Goal: Task Accomplishment & Management: Use online tool/utility

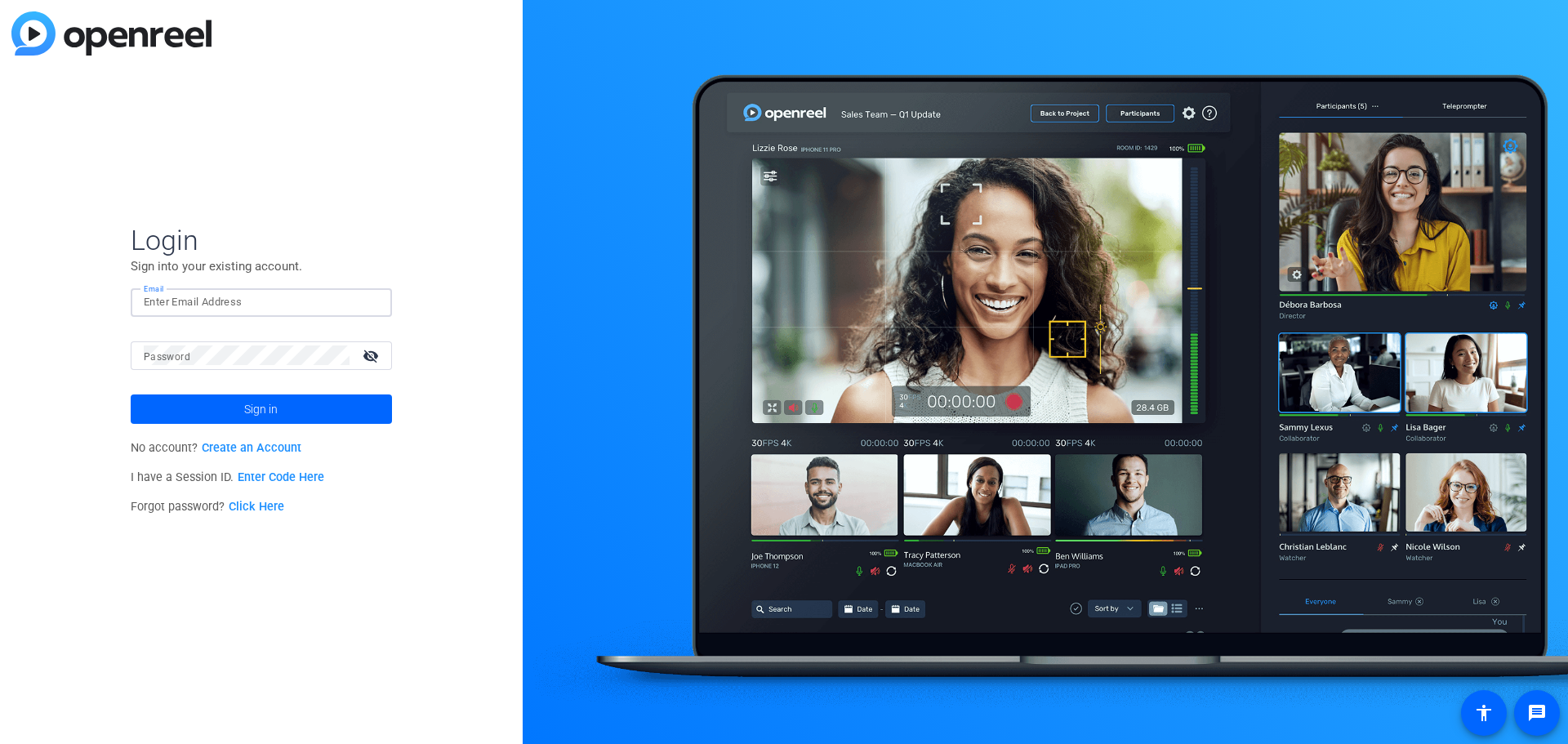
click at [160, 296] on div "Email" at bounding box center [262, 302] width 235 height 28
type input "jack.stenner@victorinsurance.com"
click at [130, 394] on button "Sign in" at bounding box center [261, 408] width 262 height 29
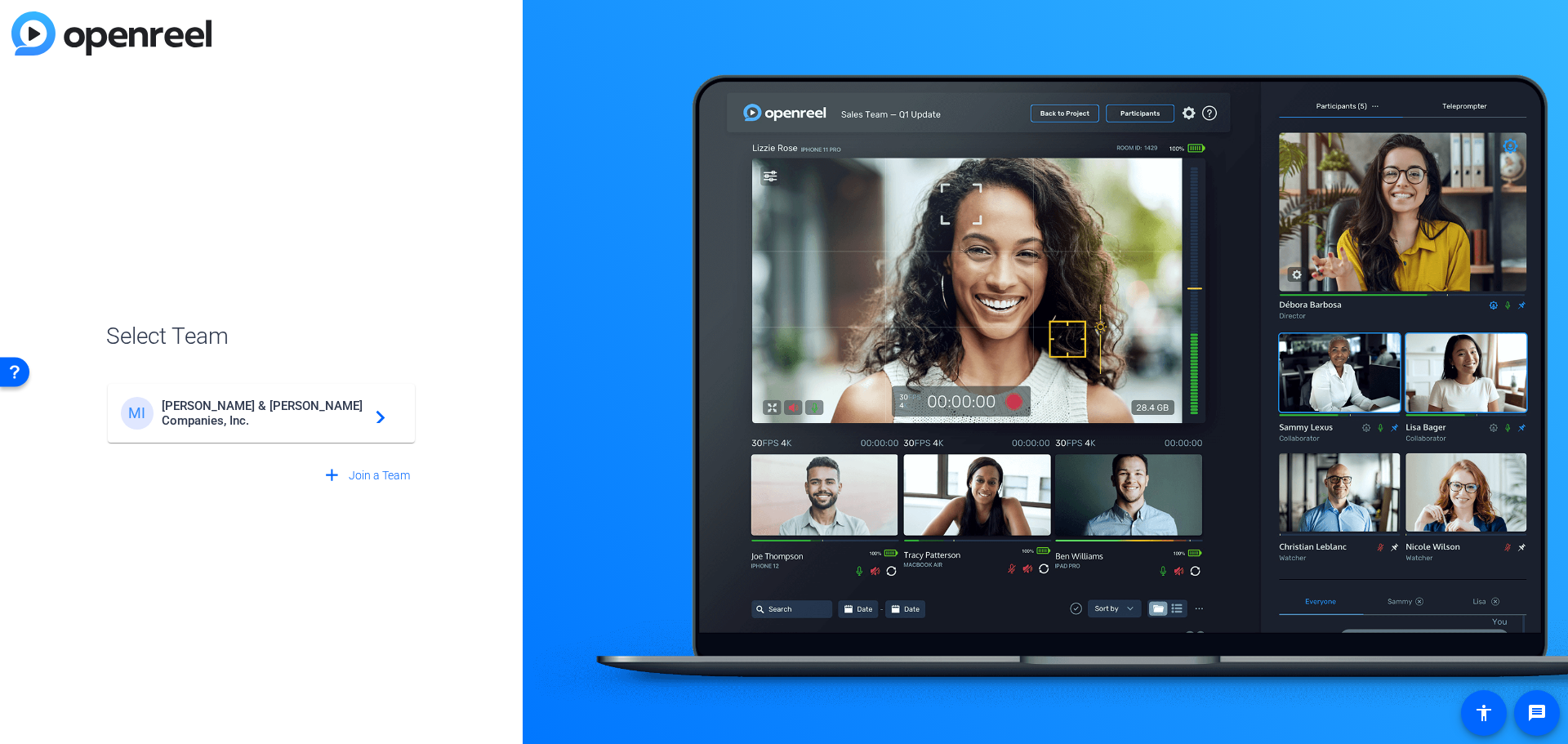
click at [348, 426] on div "MI Marsh & McLennan Companies, Inc. navigate_next" at bounding box center [262, 413] width 281 height 33
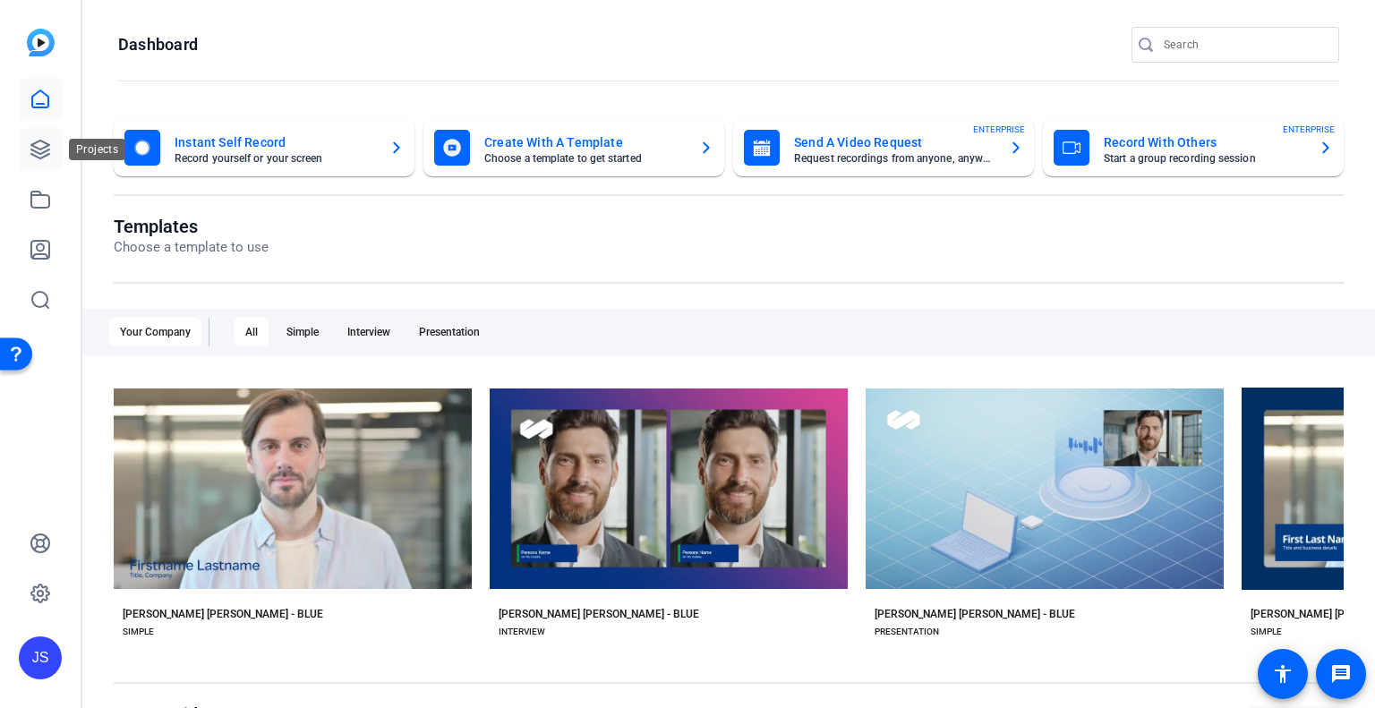
click at [30, 148] on icon at bounding box center [40, 149] width 21 height 21
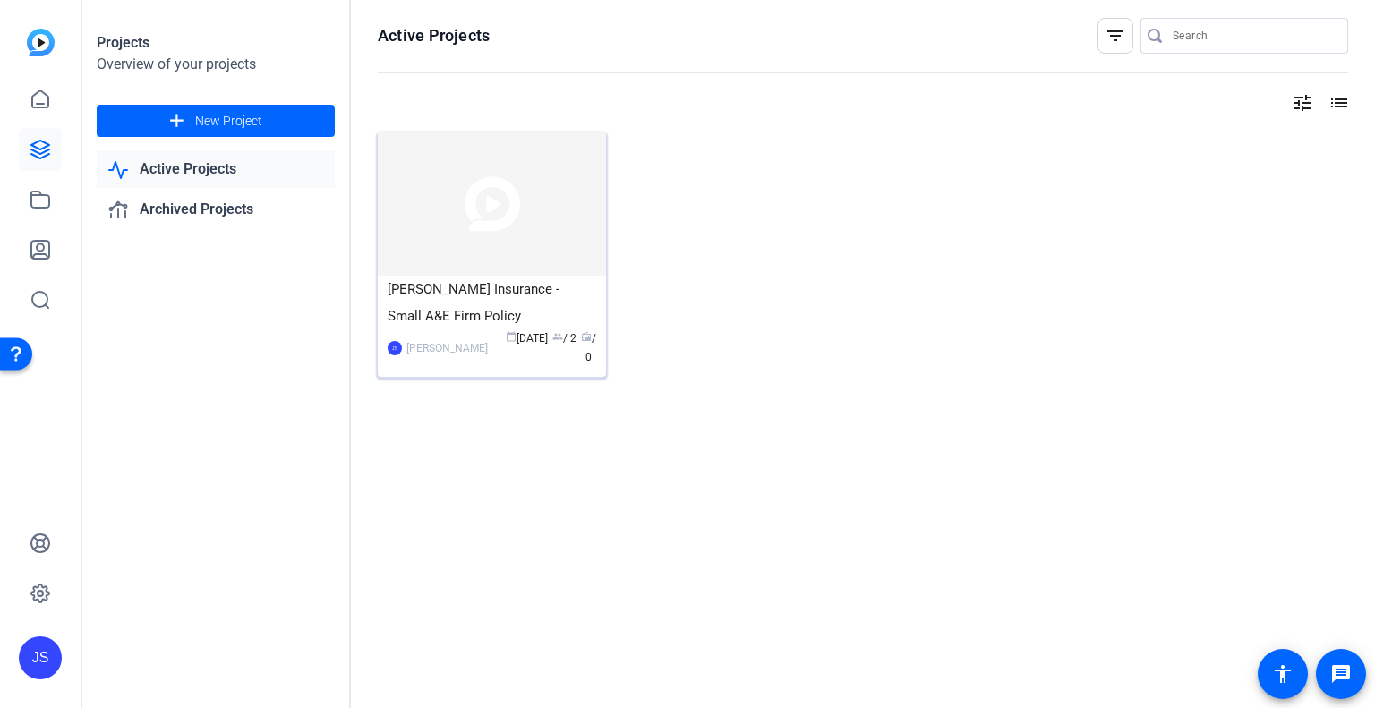
click at [441, 243] on img at bounding box center [492, 204] width 228 height 144
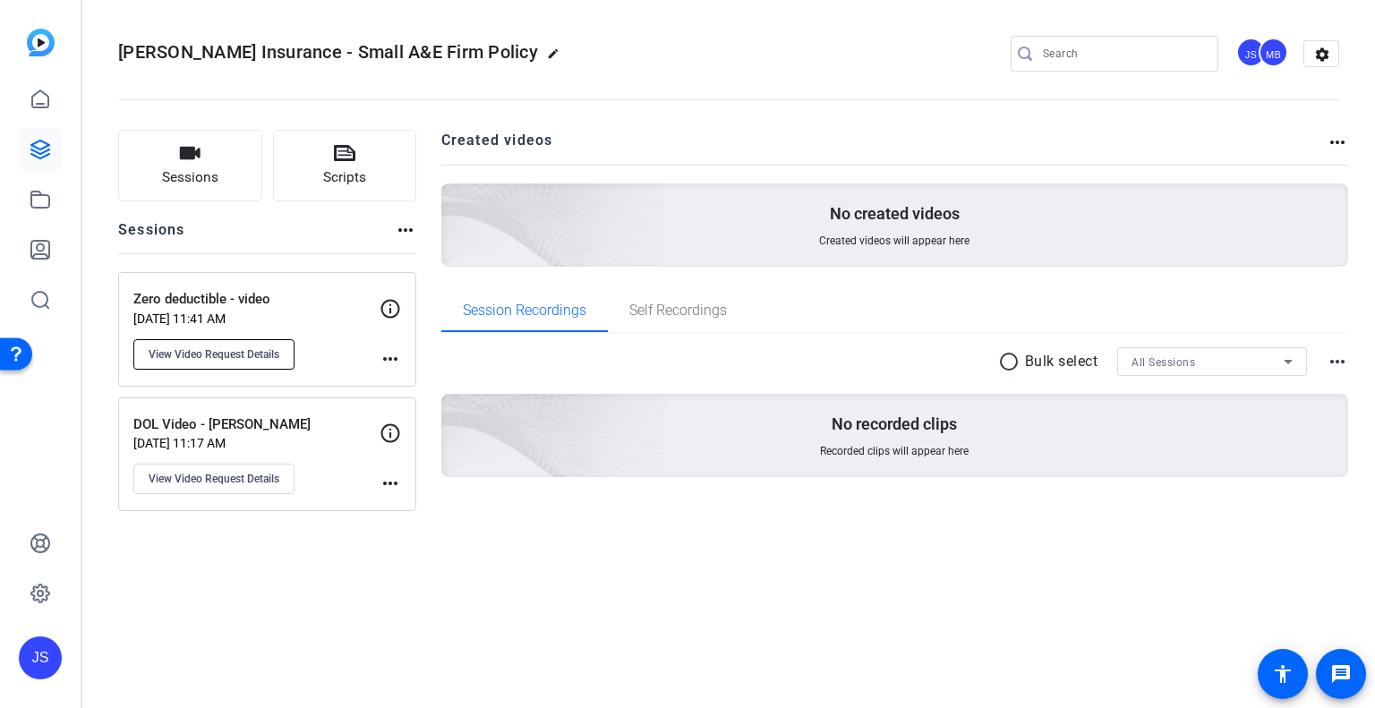
click at [271, 349] on span "View Video Request Details" at bounding box center [214, 354] width 131 height 14
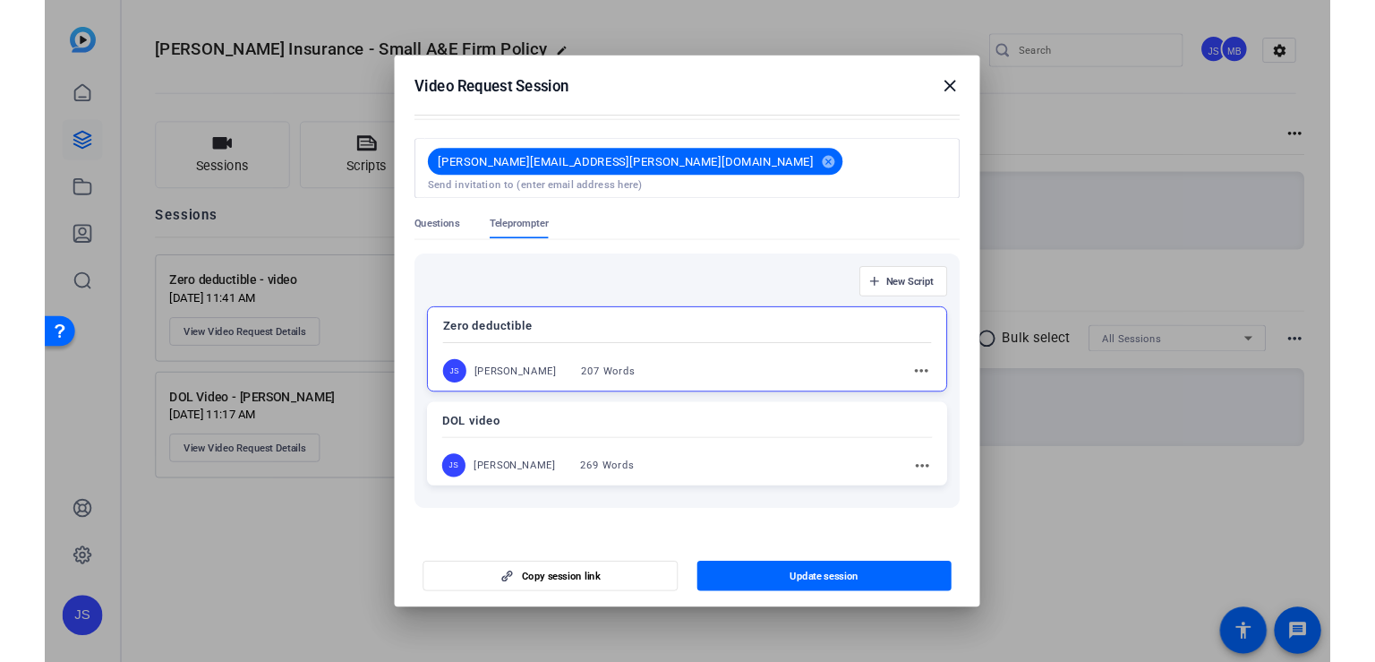
scroll to position [107, 0]
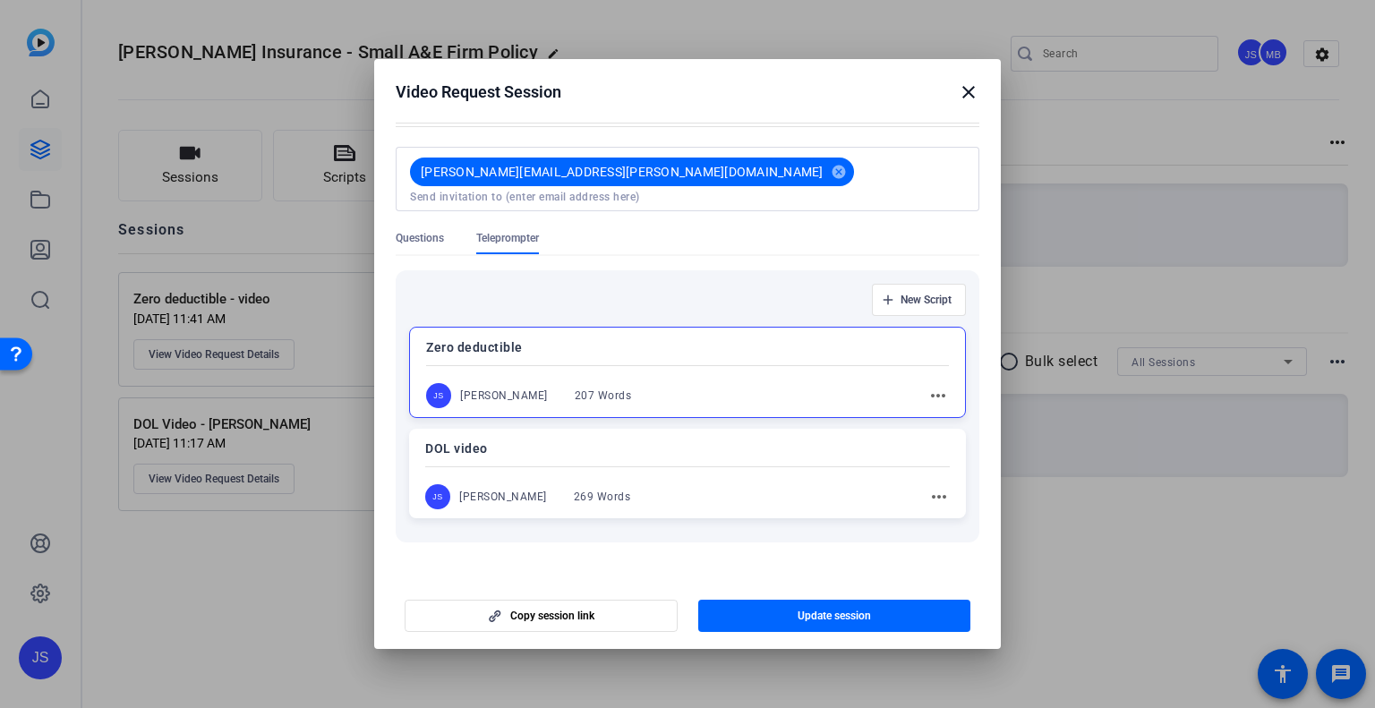
click at [629, 440] on p "DOL video" at bounding box center [687, 448] width 525 height 21
click at [612, 346] on div "Zero deductible JS Jack Stenner 207 Words more_horiz" at bounding box center [687, 372] width 557 height 90
click at [591, 618] on span "Copy session link" at bounding box center [552, 616] width 84 height 14
click at [963, 94] on mat-icon "close" at bounding box center [968, 91] width 21 height 21
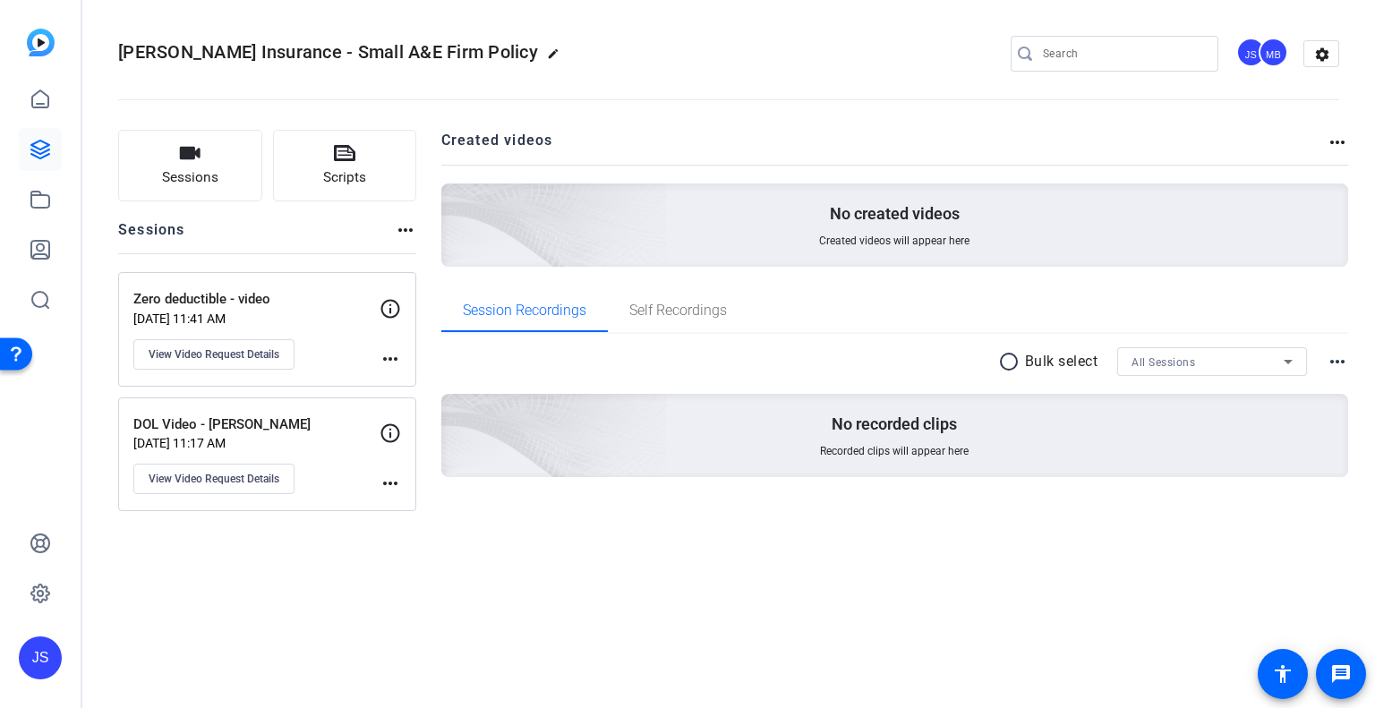
click at [854, 132] on h2 "Created videos" at bounding box center [884, 147] width 886 height 35
click at [179, 185] on span "Sessions" at bounding box center [190, 177] width 56 height 21
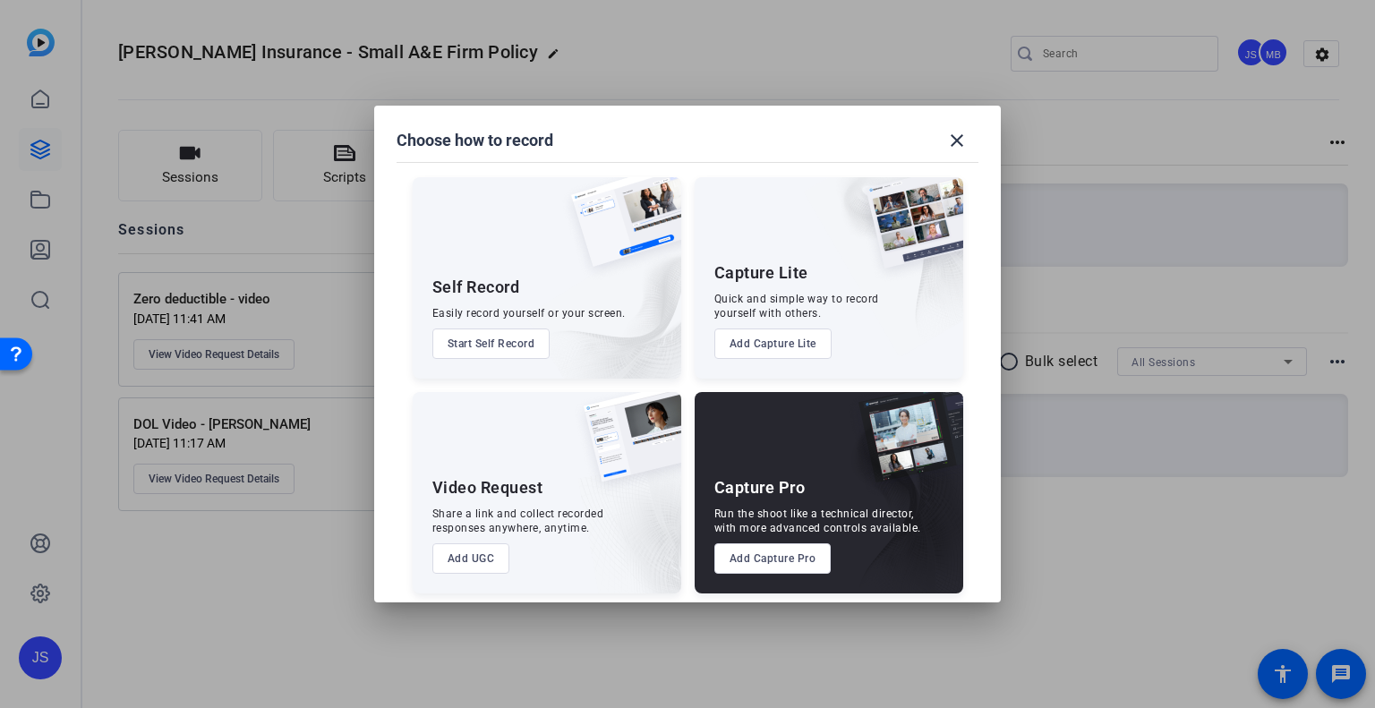
click at [512, 354] on button "Start Self Record" at bounding box center [491, 344] width 118 height 30
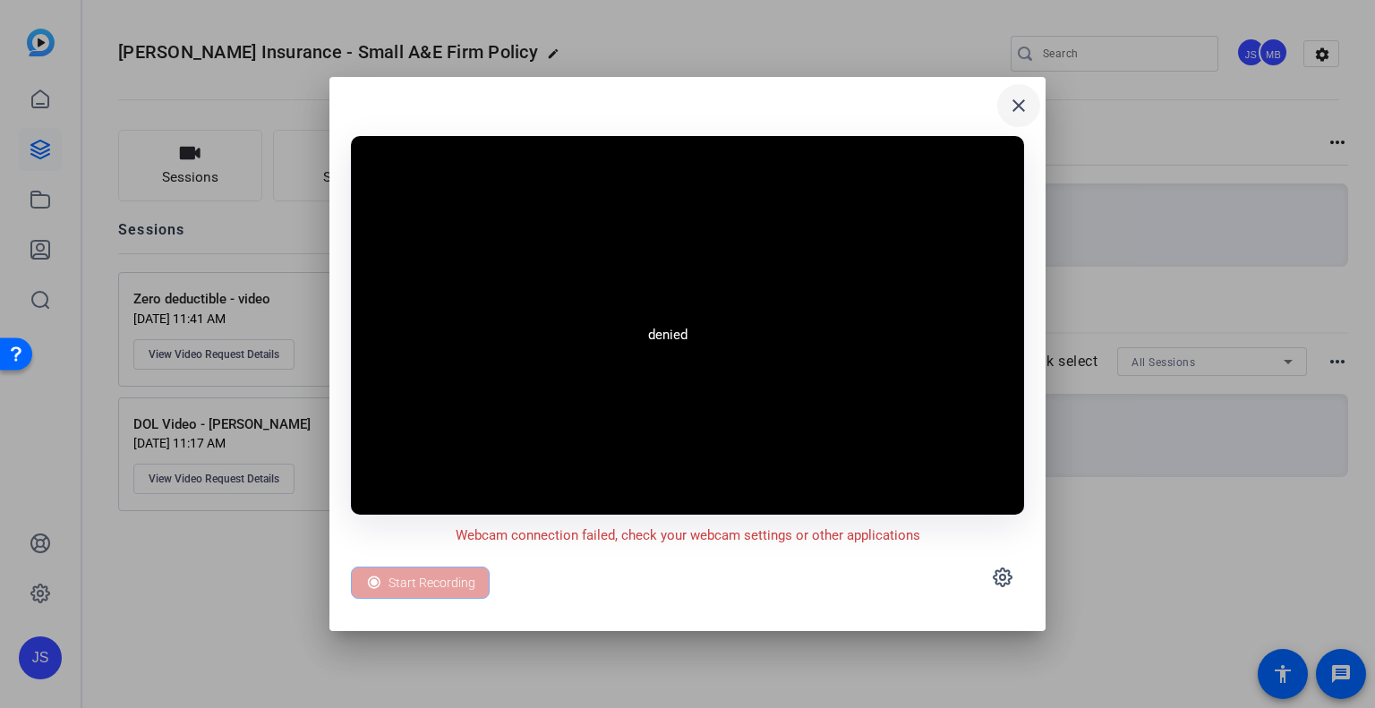
click at [1021, 110] on mat-icon "close" at bounding box center [1018, 105] width 21 height 21
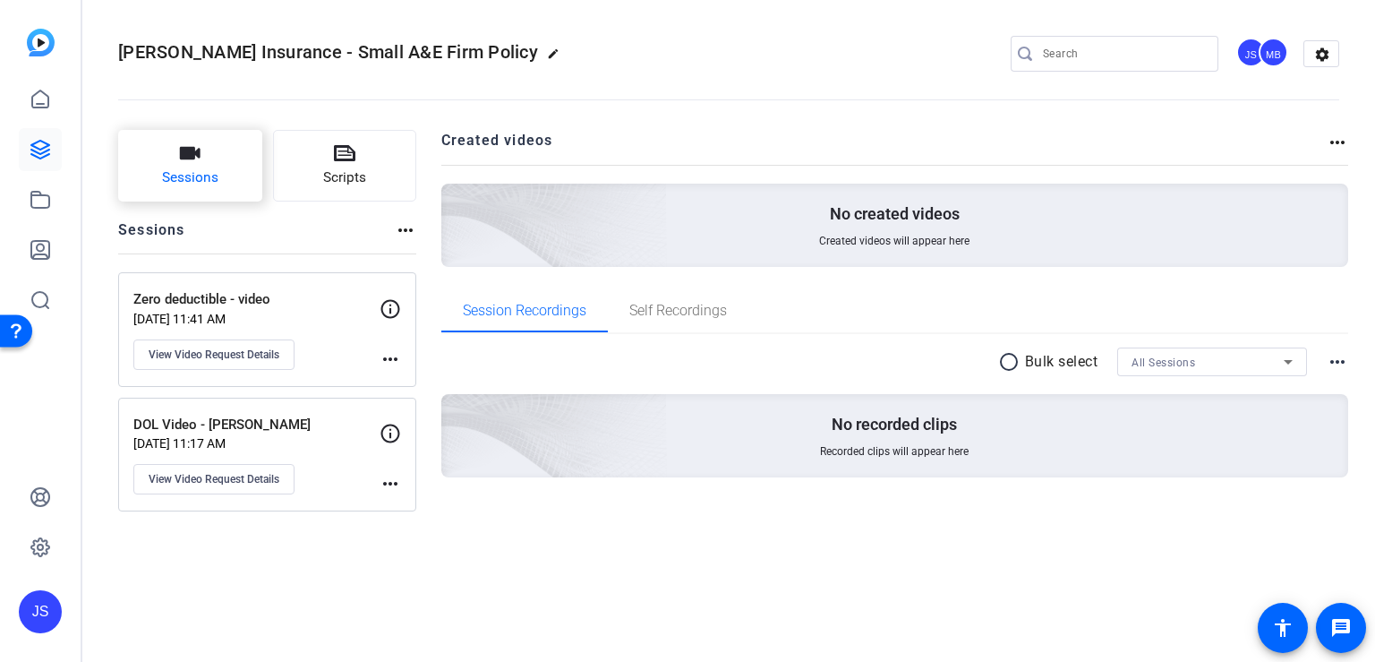
click at [180, 158] on icon "button" at bounding box center [190, 153] width 21 height 13
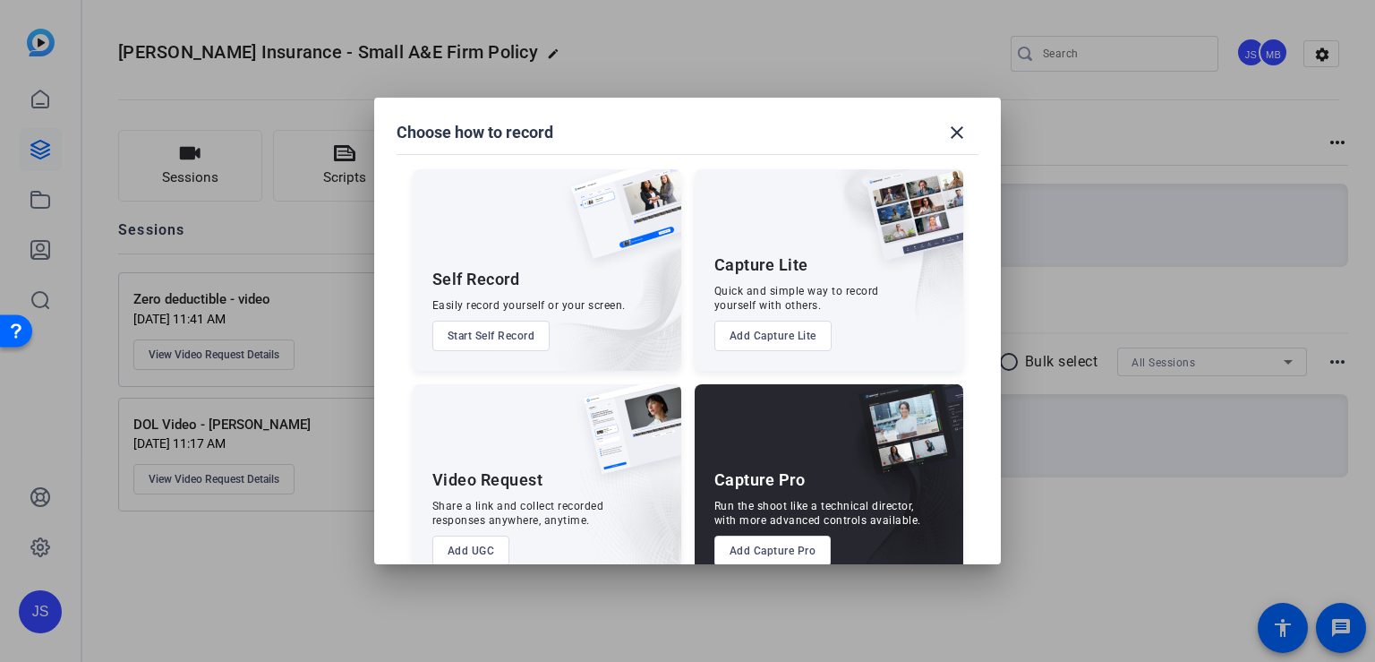
click at [526, 341] on button "Start Self Record" at bounding box center [491, 336] width 118 height 30
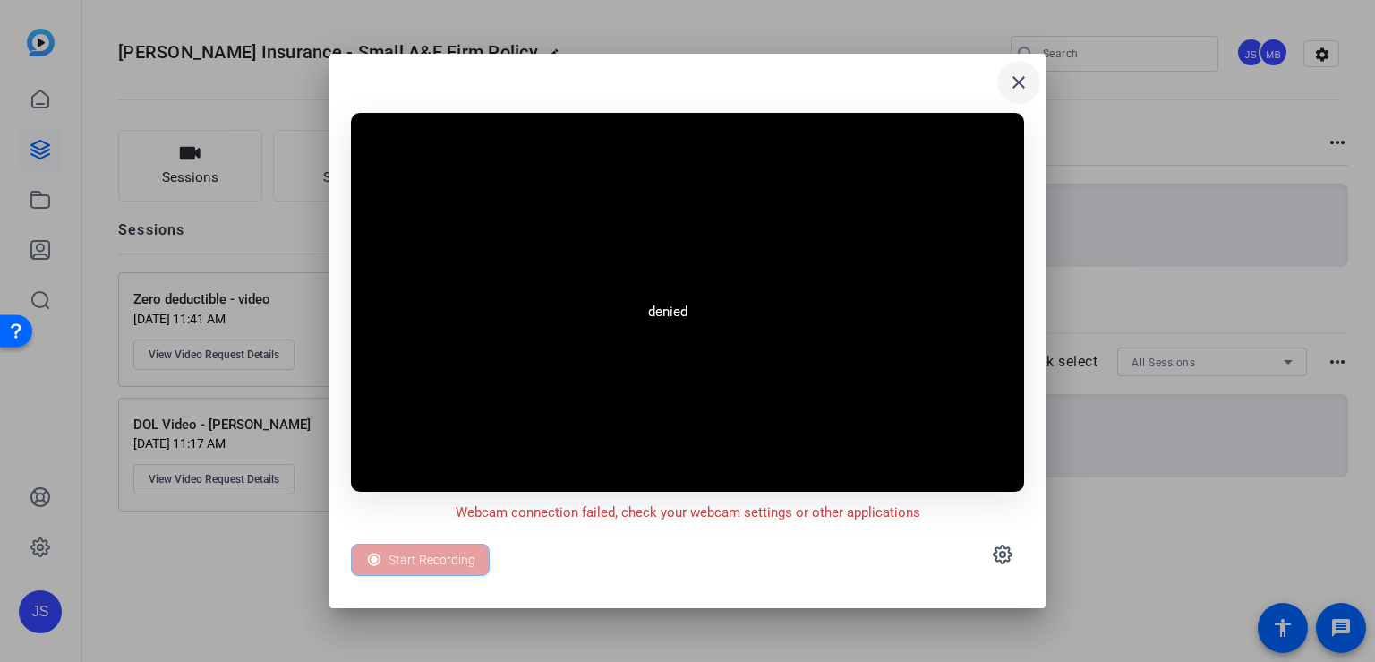
click at [1017, 90] on mat-icon "close" at bounding box center [1018, 82] width 21 height 21
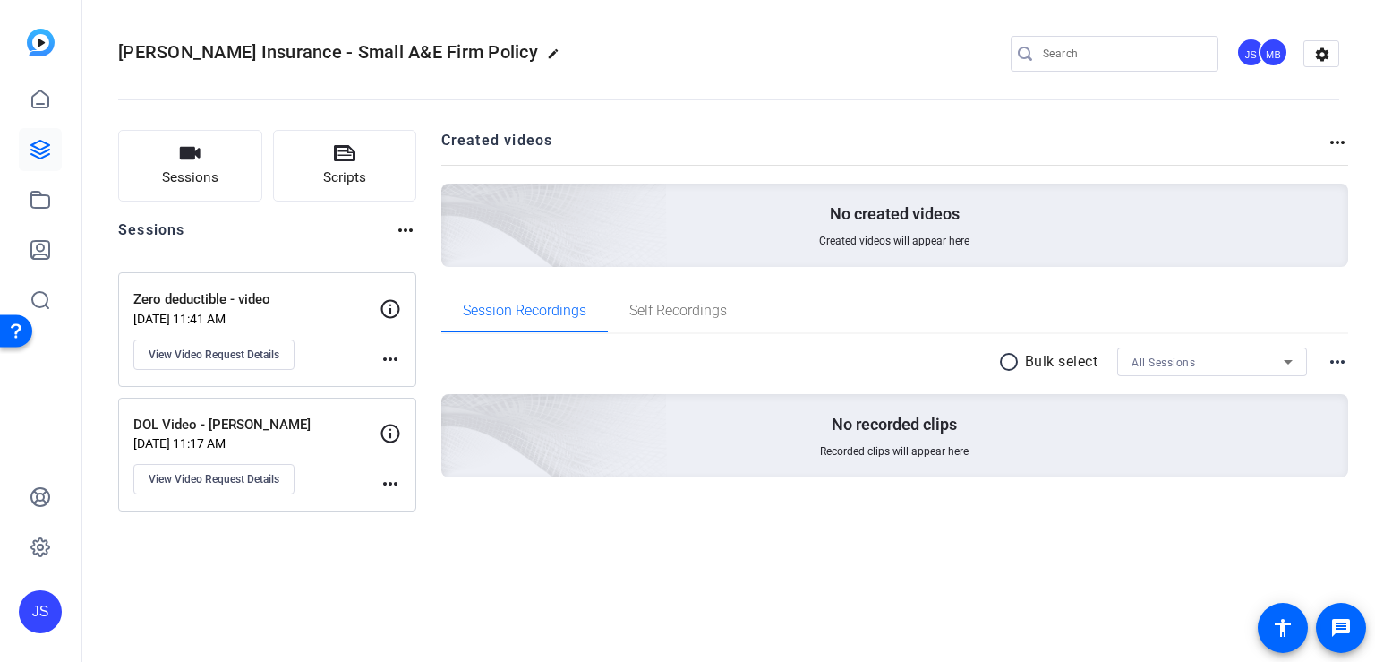
click at [425, 83] on openreel-divider-bar at bounding box center [728, 94] width 1221 height 55
click at [219, 189] on button "Sessions" at bounding box center [190, 166] width 144 height 72
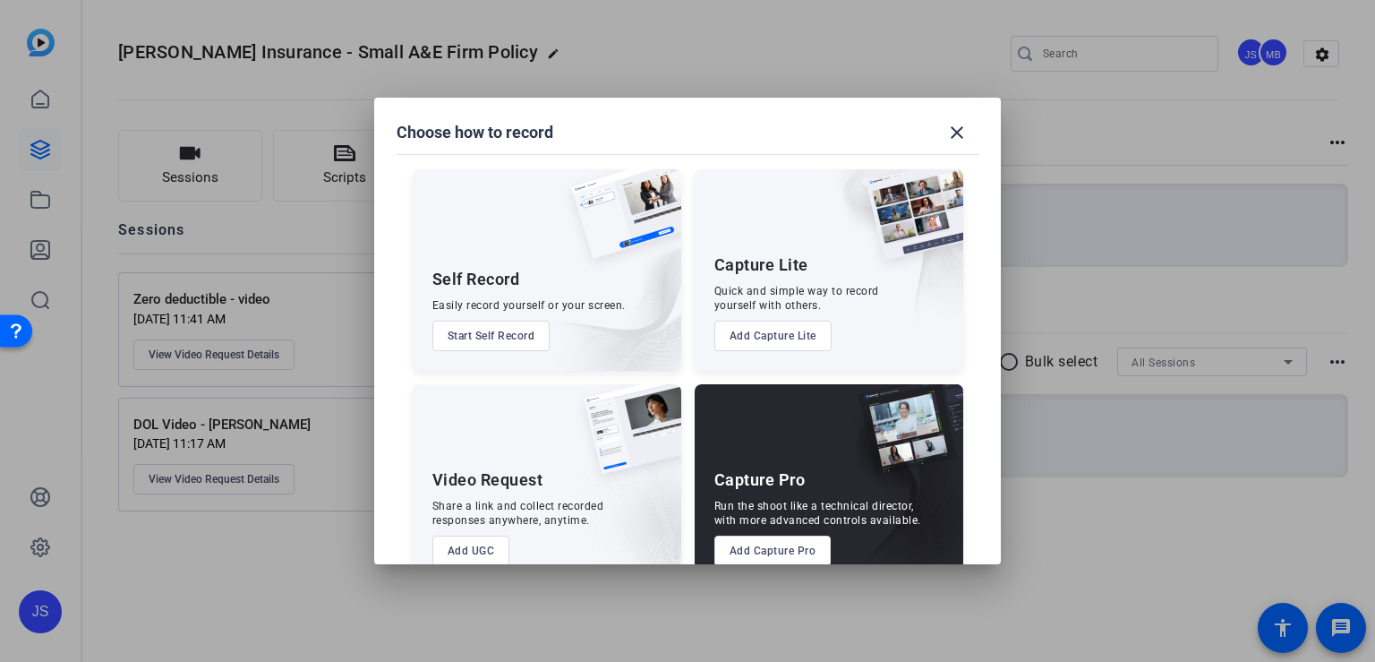
click at [455, 344] on button "Start Self Record" at bounding box center [491, 336] width 118 height 30
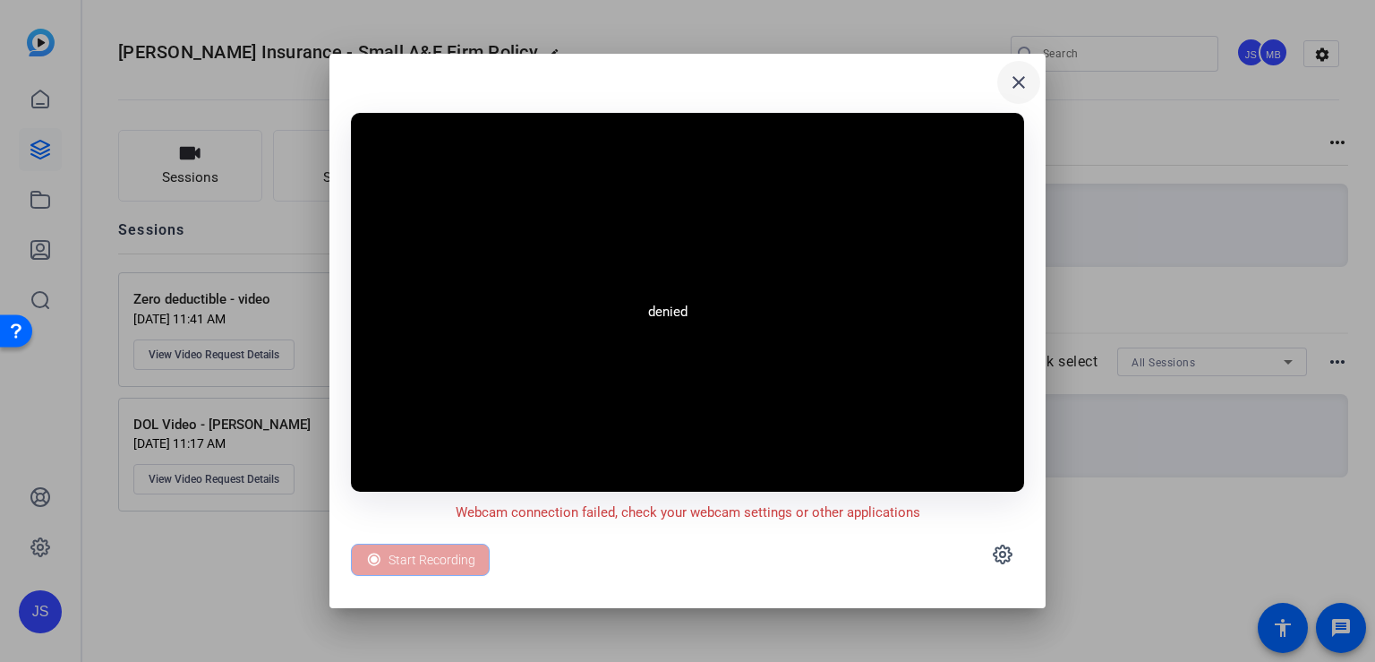
click at [1023, 73] on mat-icon "close" at bounding box center [1018, 82] width 21 height 21
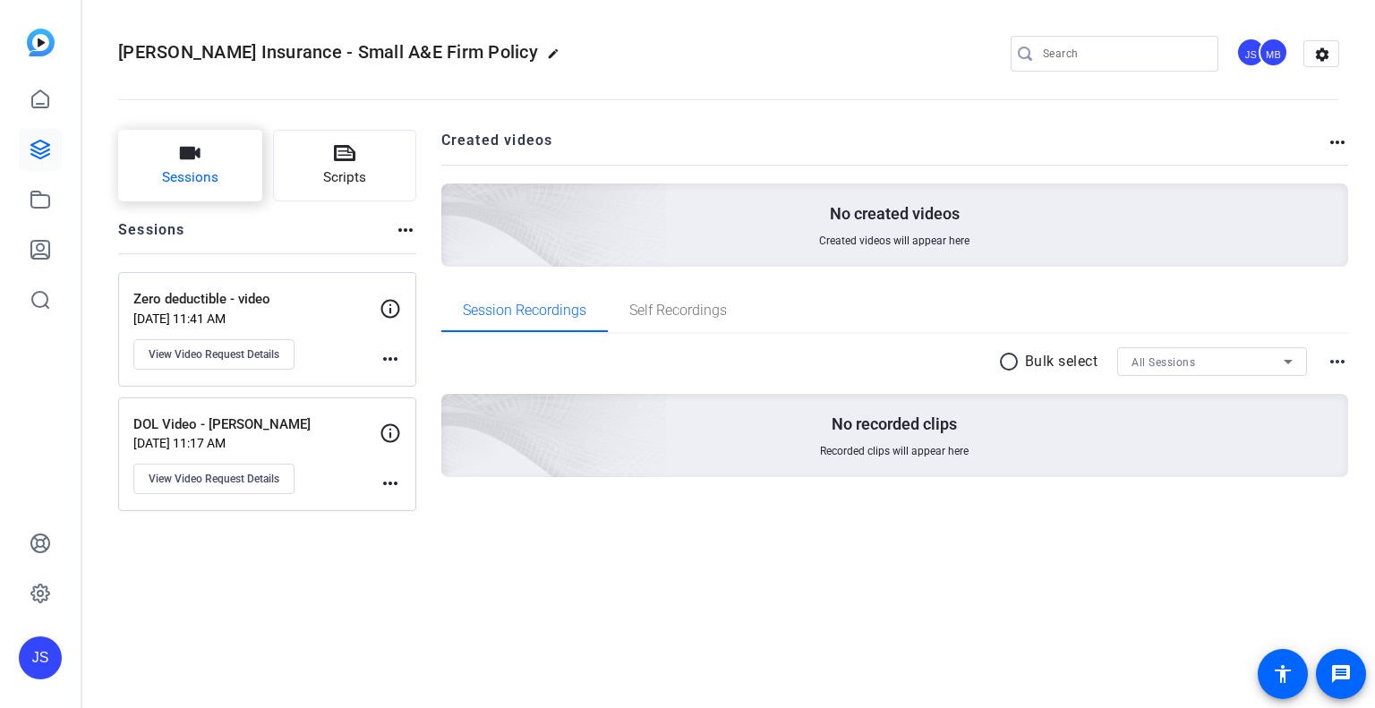
click at [186, 165] on button "Sessions" at bounding box center [190, 166] width 144 height 72
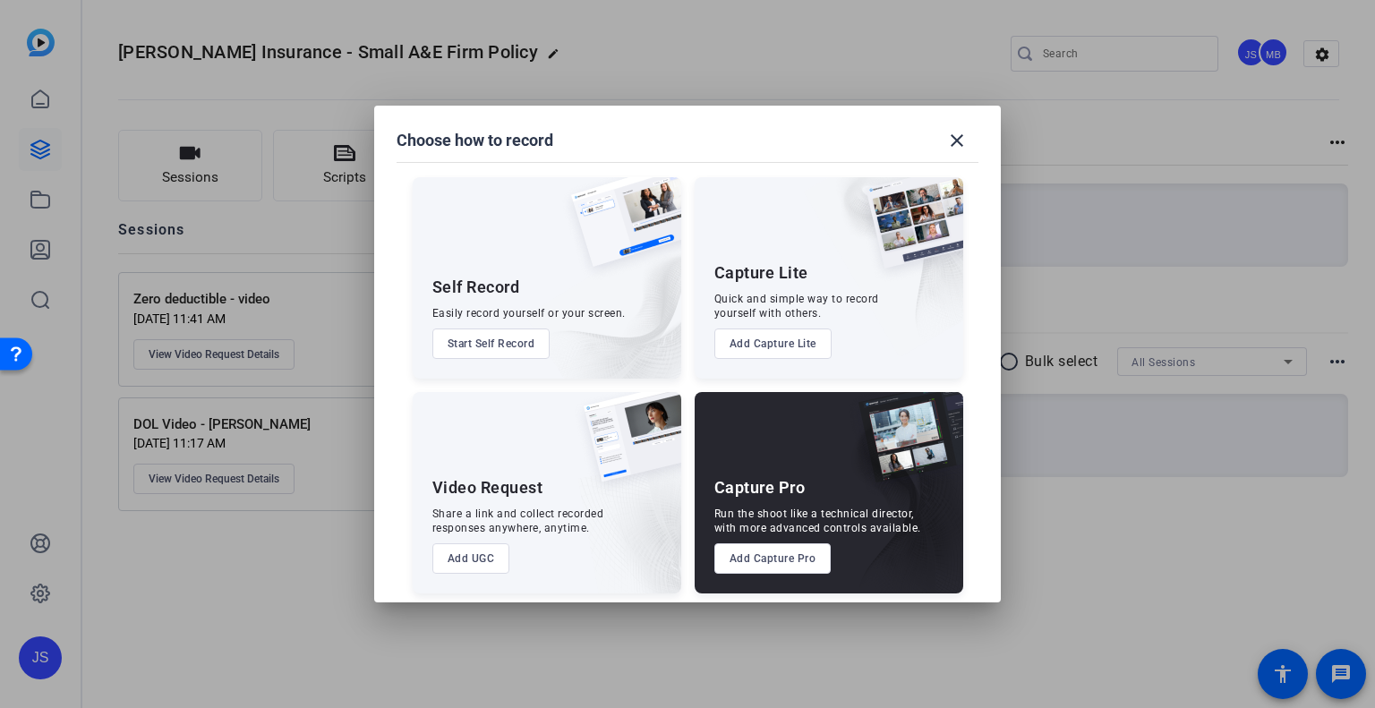
click at [489, 338] on button "Start Self Record" at bounding box center [491, 344] width 118 height 30
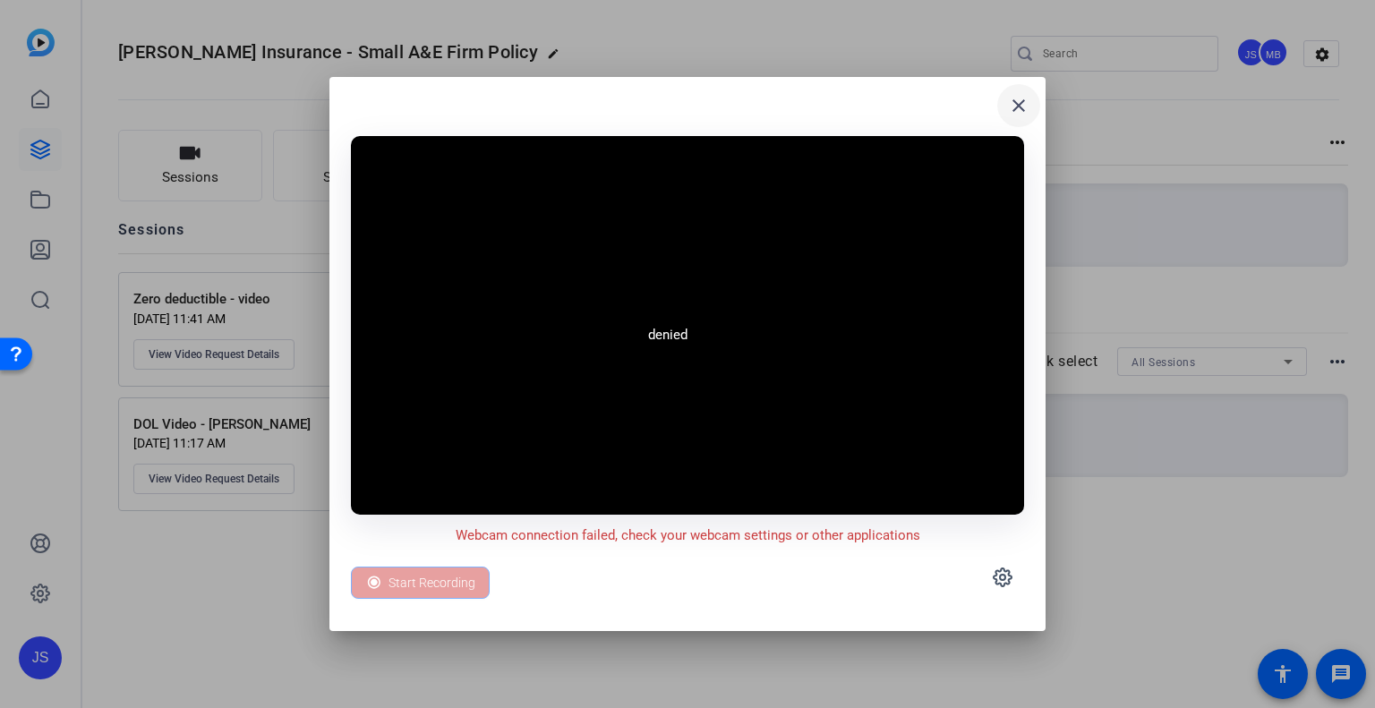
click at [1010, 102] on mat-icon "close" at bounding box center [1018, 105] width 21 height 21
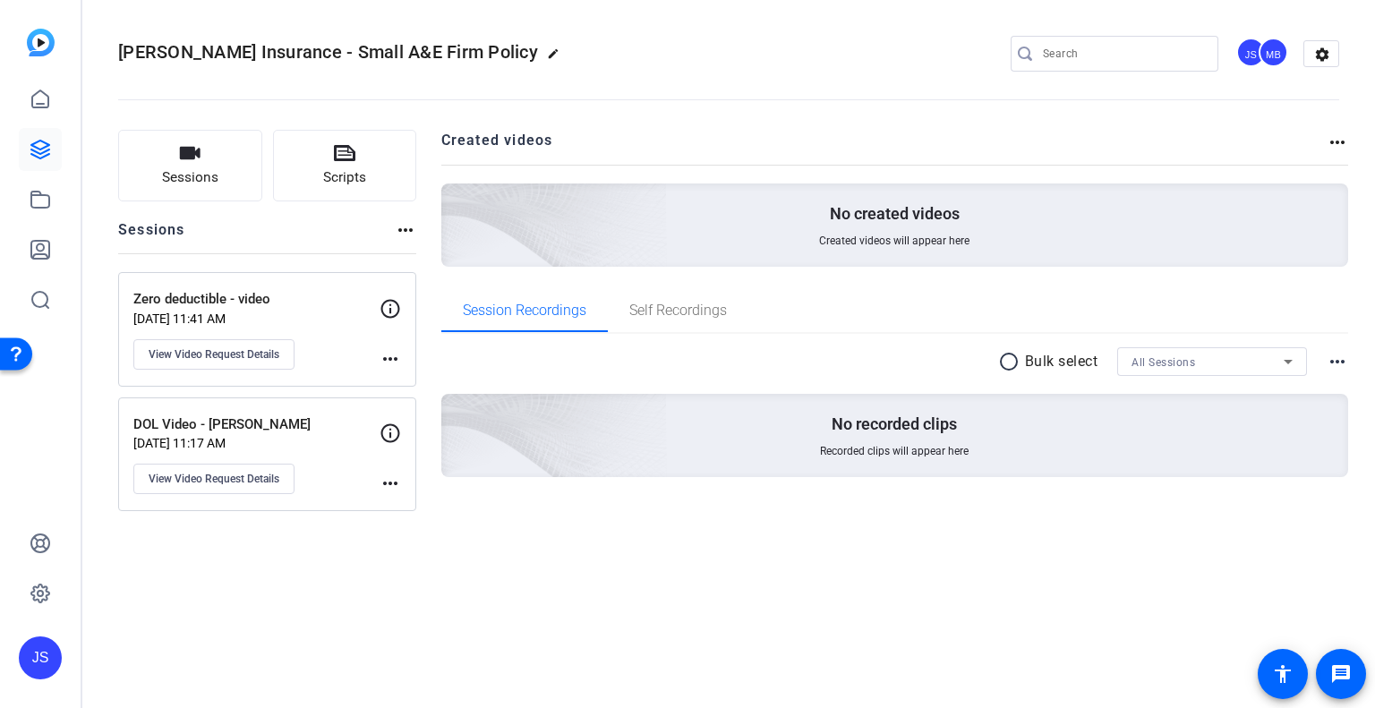
click at [450, 118] on openreel-divider-bar at bounding box center [728, 94] width 1221 height 55
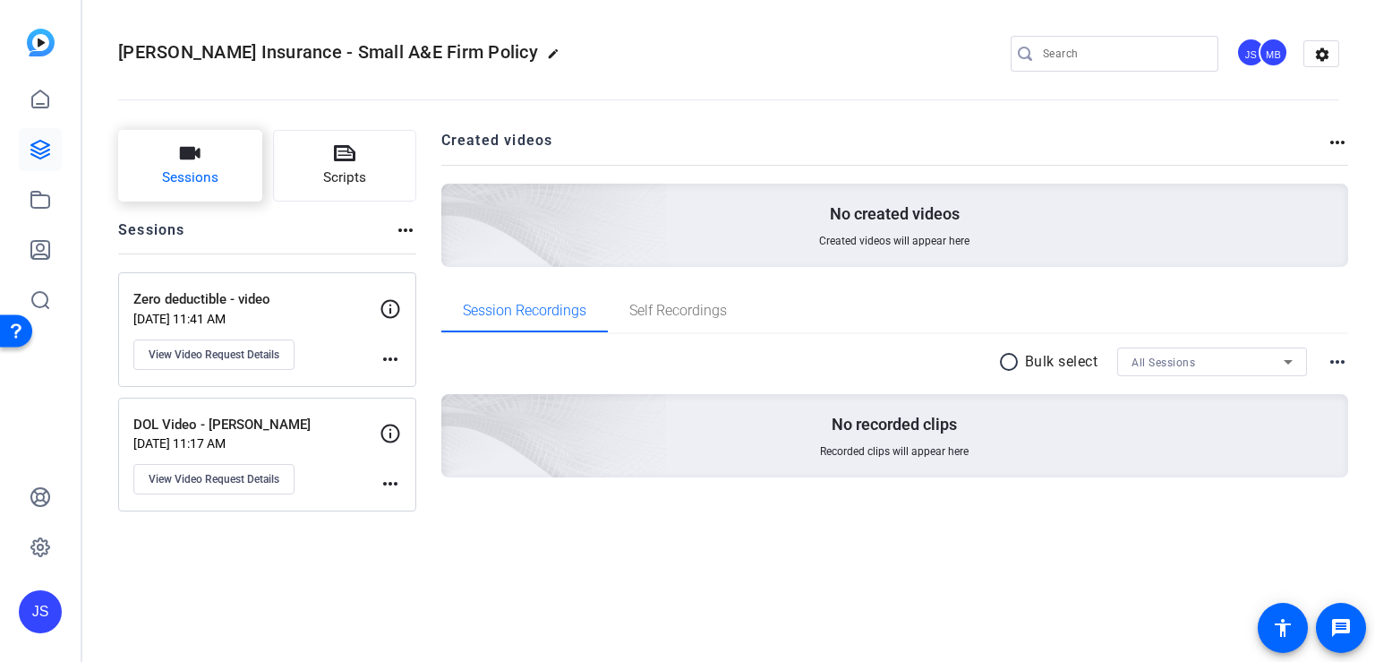
click at [198, 175] on span "Sessions" at bounding box center [190, 177] width 56 height 21
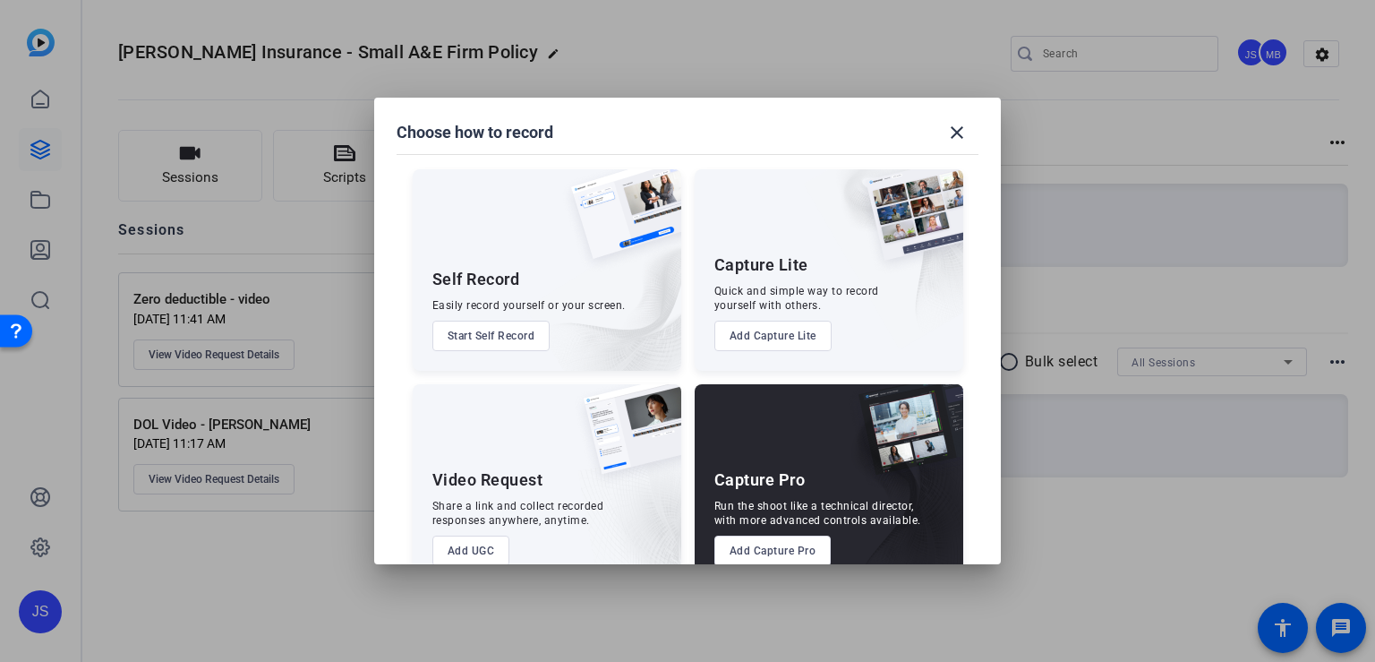
click at [519, 343] on button "Start Self Record" at bounding box center [491, 336] width 118 height 30
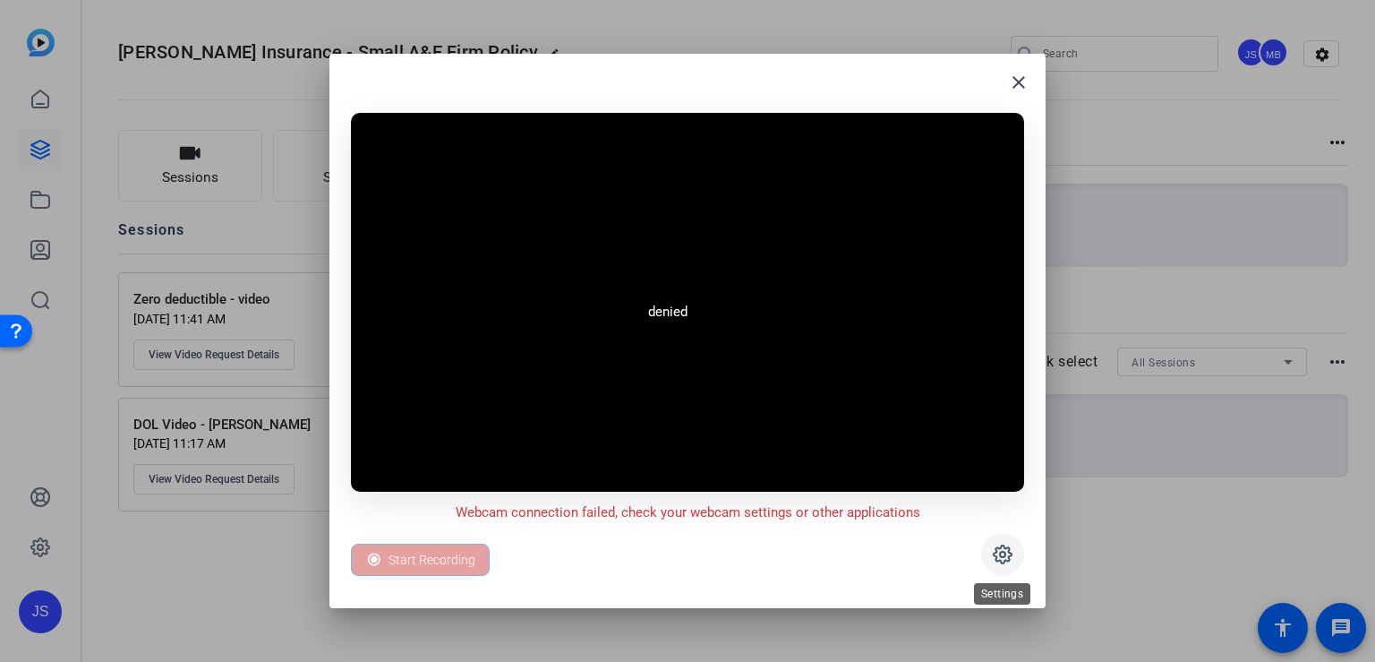
click at [997, 554] on icon at bounding box center [1002, 554] width 21 height 21
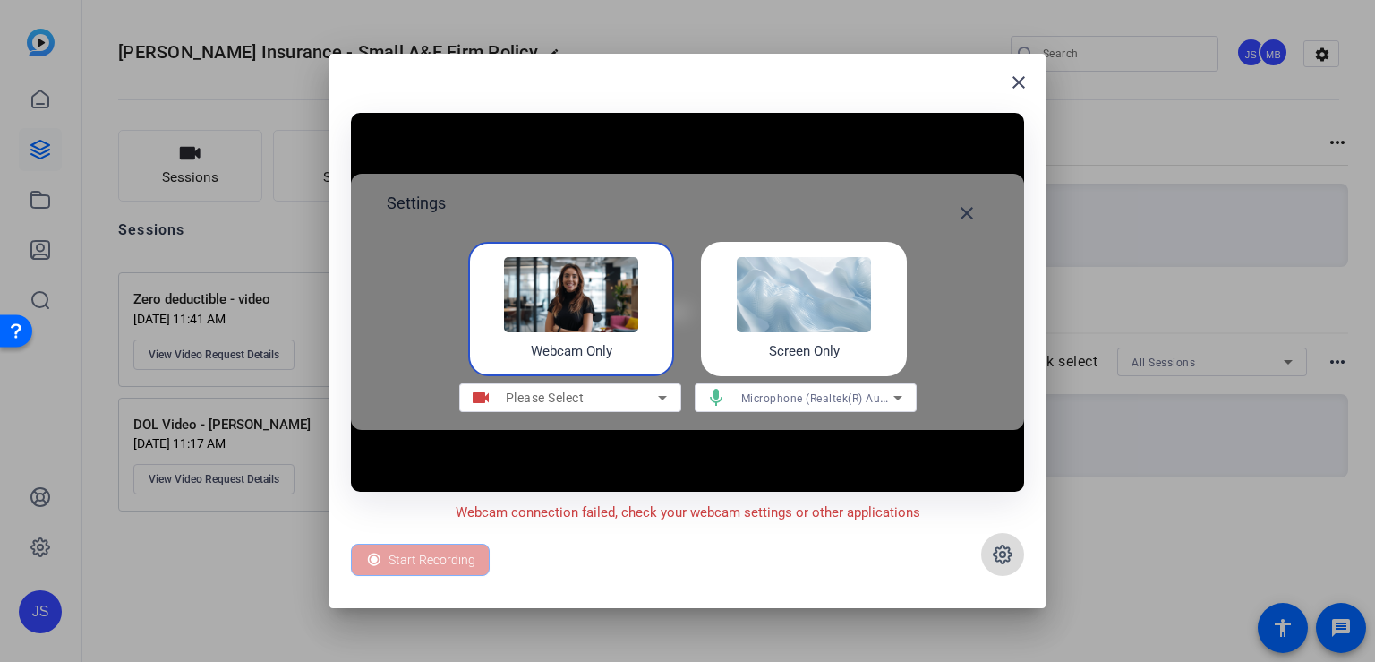
click at [997, 554] on icon at bounding box center [1002, 554] width 21 height 21
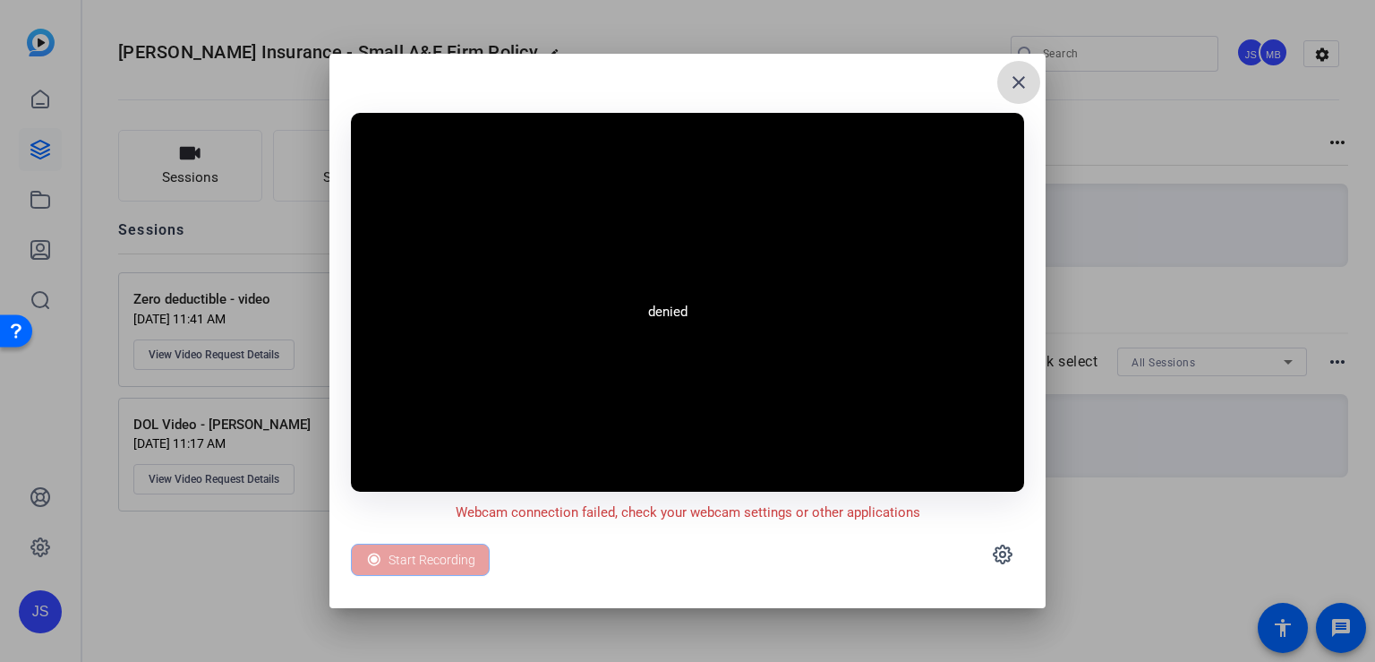
click at [1013, 81] on mat-icon "close" at bounding box center [1018, 82] width 21 height 21
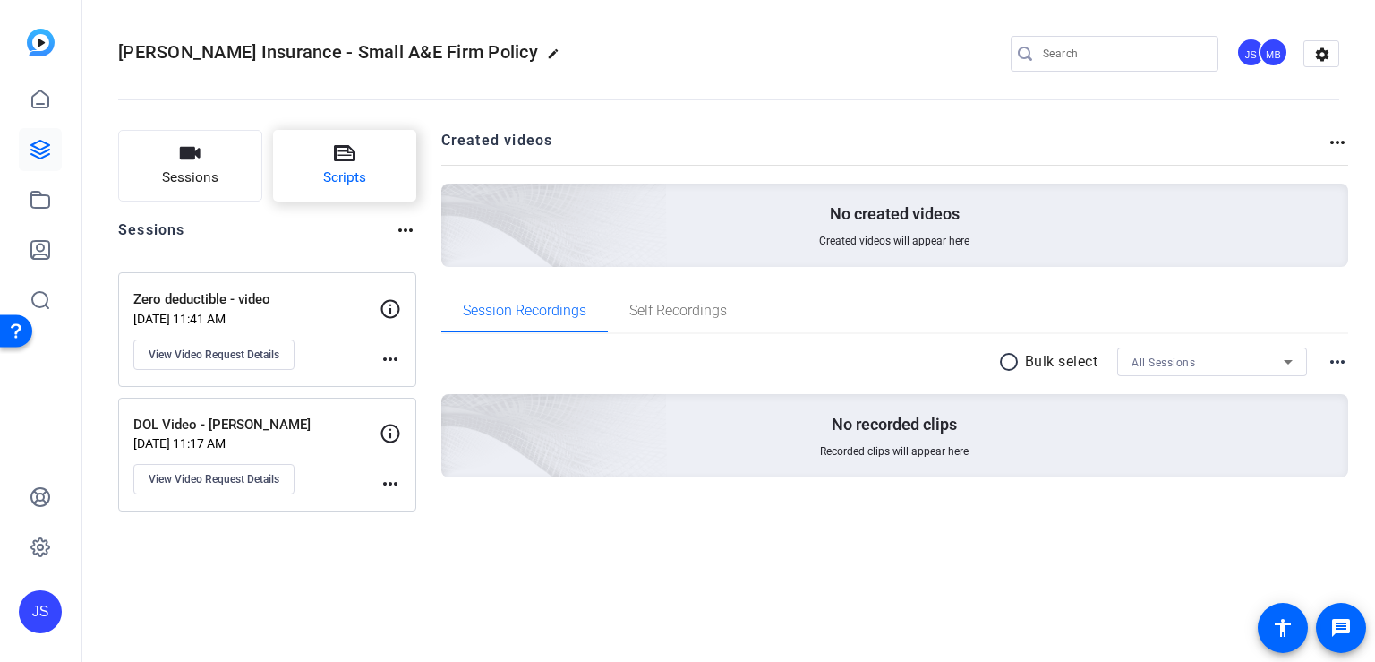
click at [330, 174] on span "Scripts" at bounding box center [344, 177] width 43 height 21
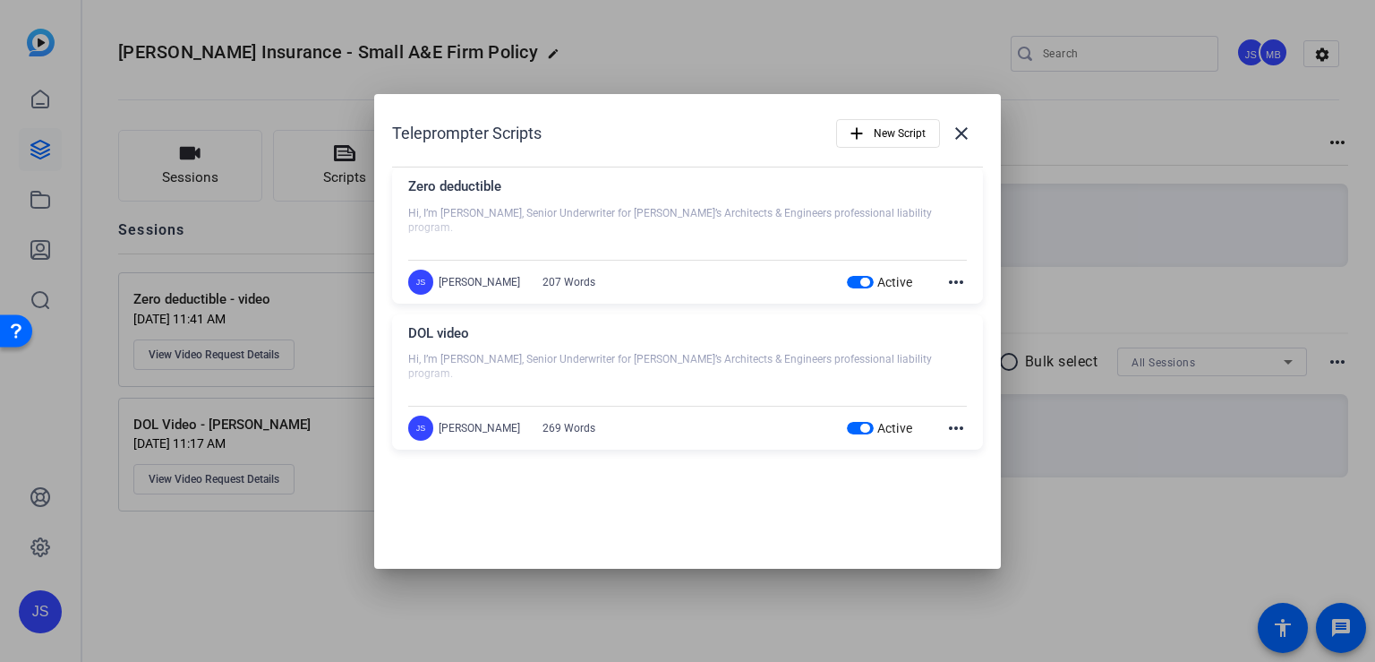
drag, startPoint x: 783, startPoint y: 112, endPoint x: 734, endPoint y: 120, distance: 49.0
click at [734, 120] on div "Teleprompter Scripts add New Script close" at bounding box center [687, 133] width 591 height 43
click at [959, 140] on mat-icon "close" at bounding box center [961, 133] width 21 height 21
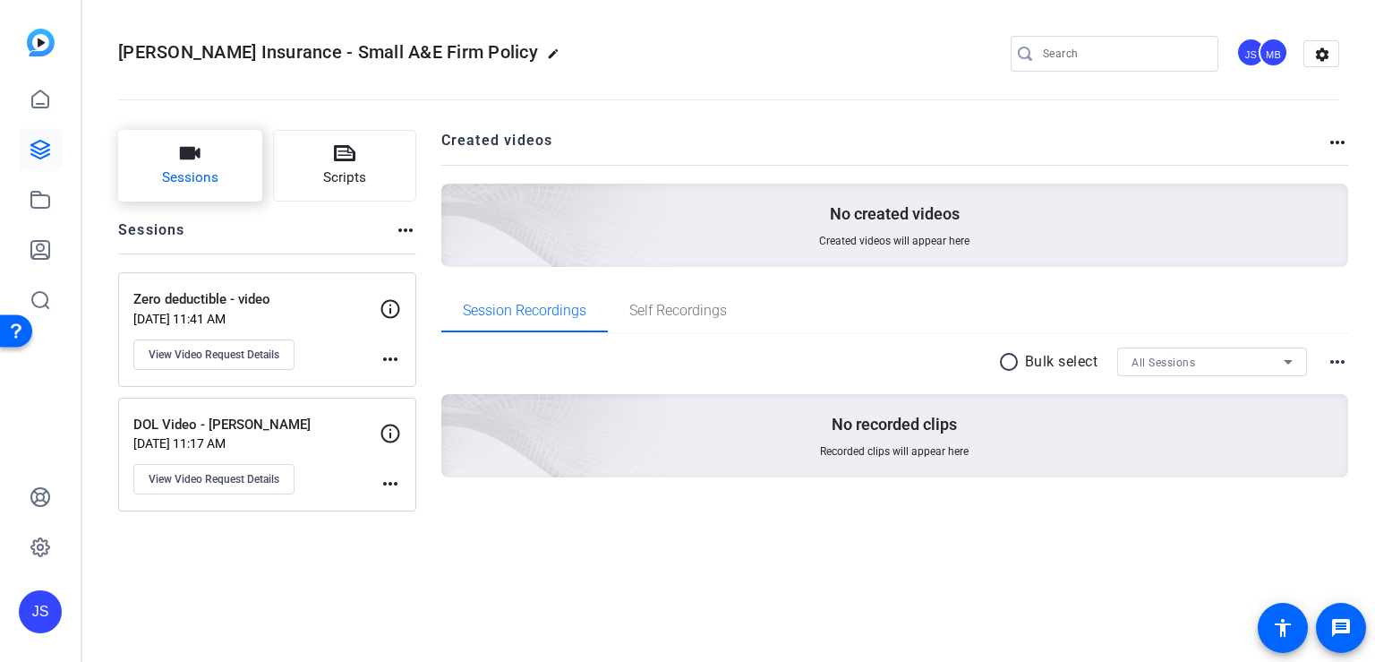
click at [193, 173] on span "Sessions" at bounding box center [190, 177] width 56 height 21
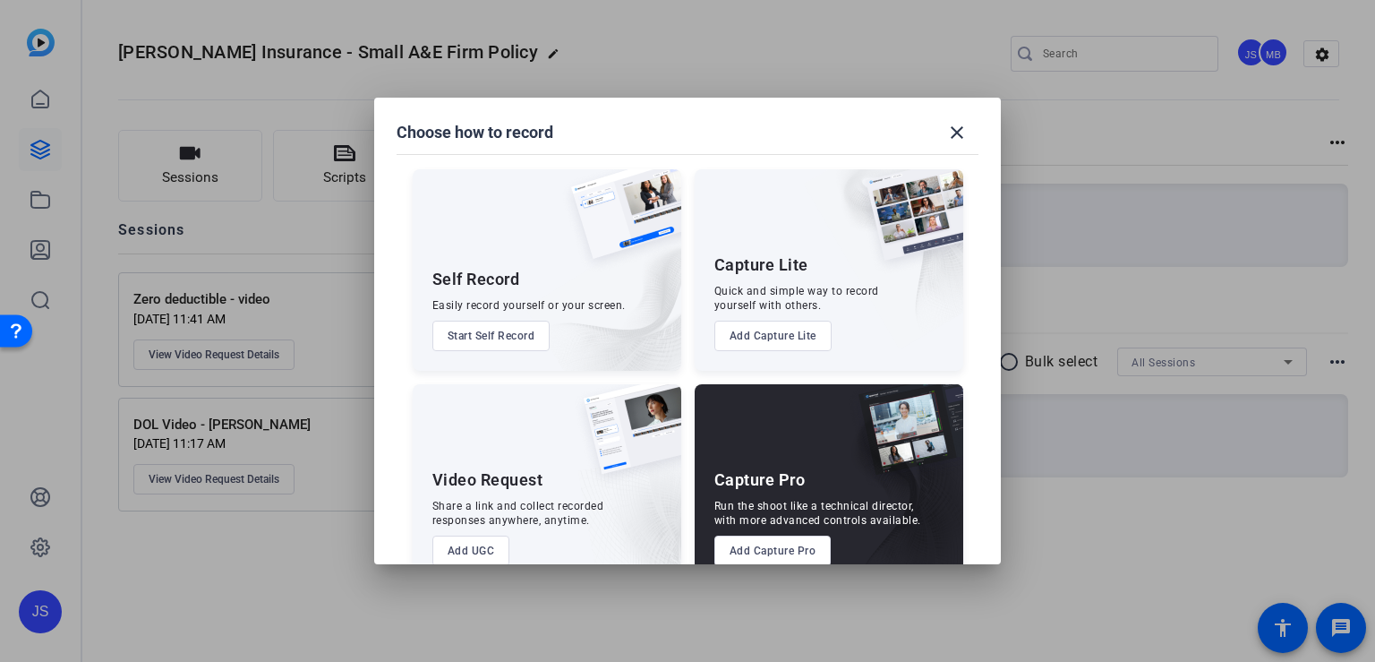
click at [493, 332] on button "Start Self Record" at bounding box center [491, 336] width 118 height 30
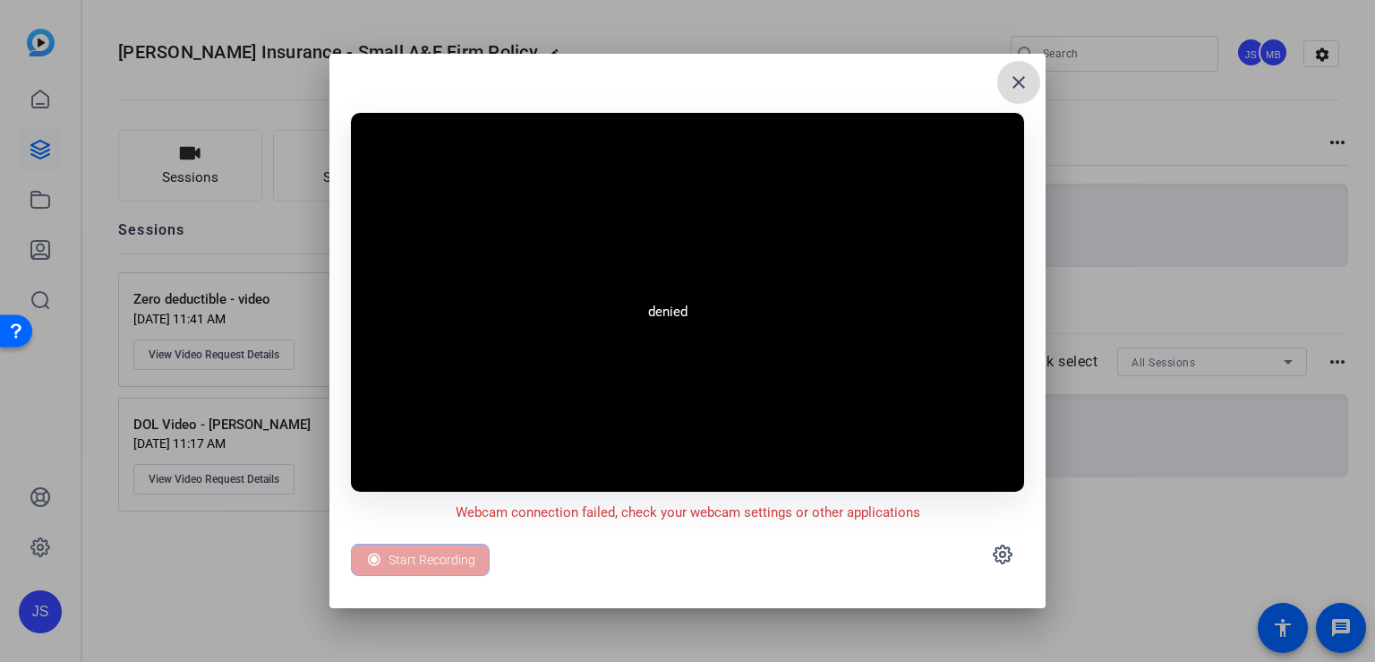
click at [1014, 79] on mat-icon "close" at bounding box center [1018, 82] width 21 height 21
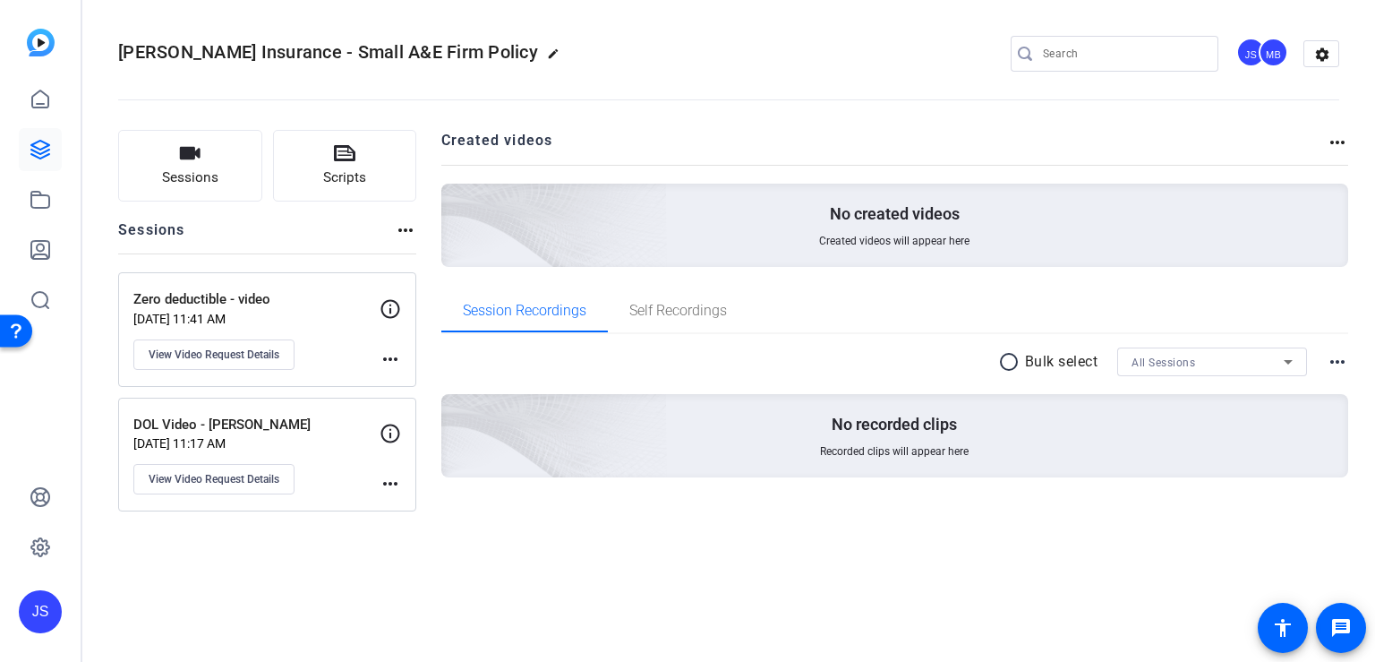
click at [339, 337] on div "Zero deductible - video Sep 26, 2025 @ 11:41 AM View Video Request Details" at bounding box center [256, 329] width 246 height 81
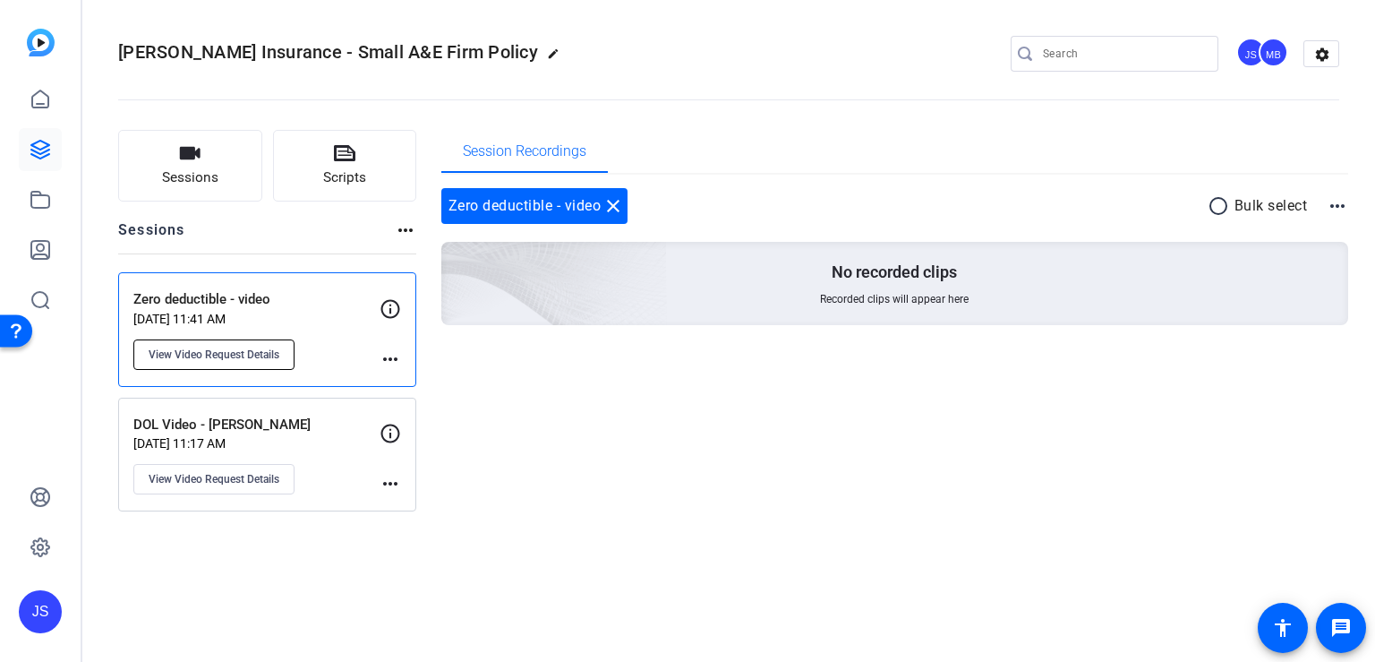
click at [250, 361] on button "View Video Request Details" at bounding box center [213, 354] width 161 height 30
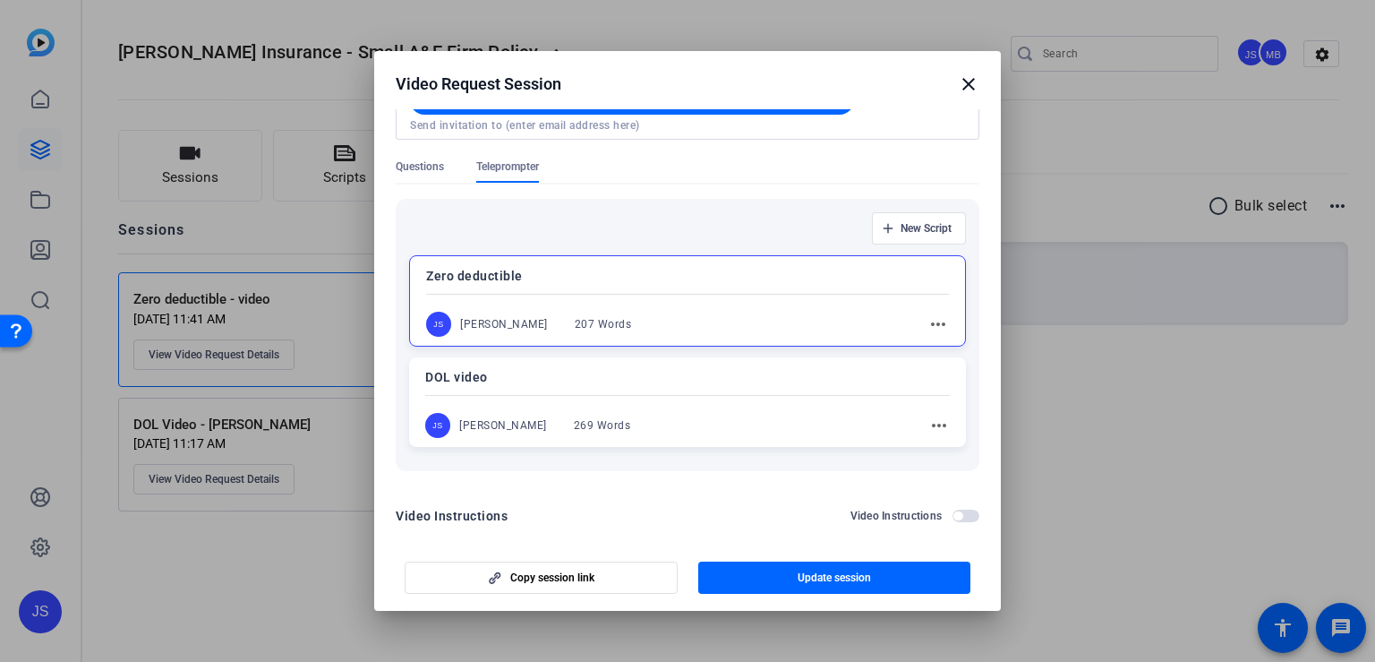
scroll to position [173, 0]
click at [592, 582] on span "Copy session link" at bounding box center [552, 577] width 84 height 14
click at [618, 286] on div "Zero deductible JS Jack Stenner 207 Words more_horiz" at bounding box center [687, 298] width 557 height 91
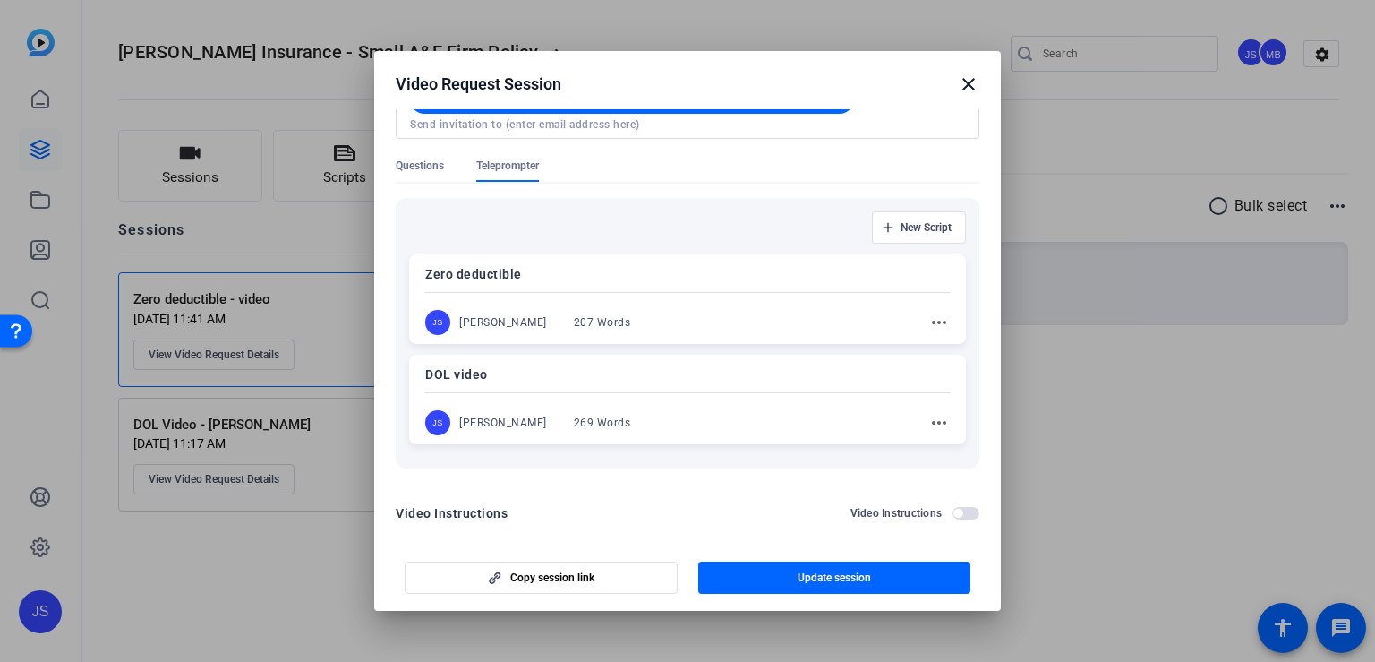
click at [618, 286] on div "Zero deductible JS Jack Stenner 207 Words more_horiz" at bounding box center [687, 299] width 557 height 90
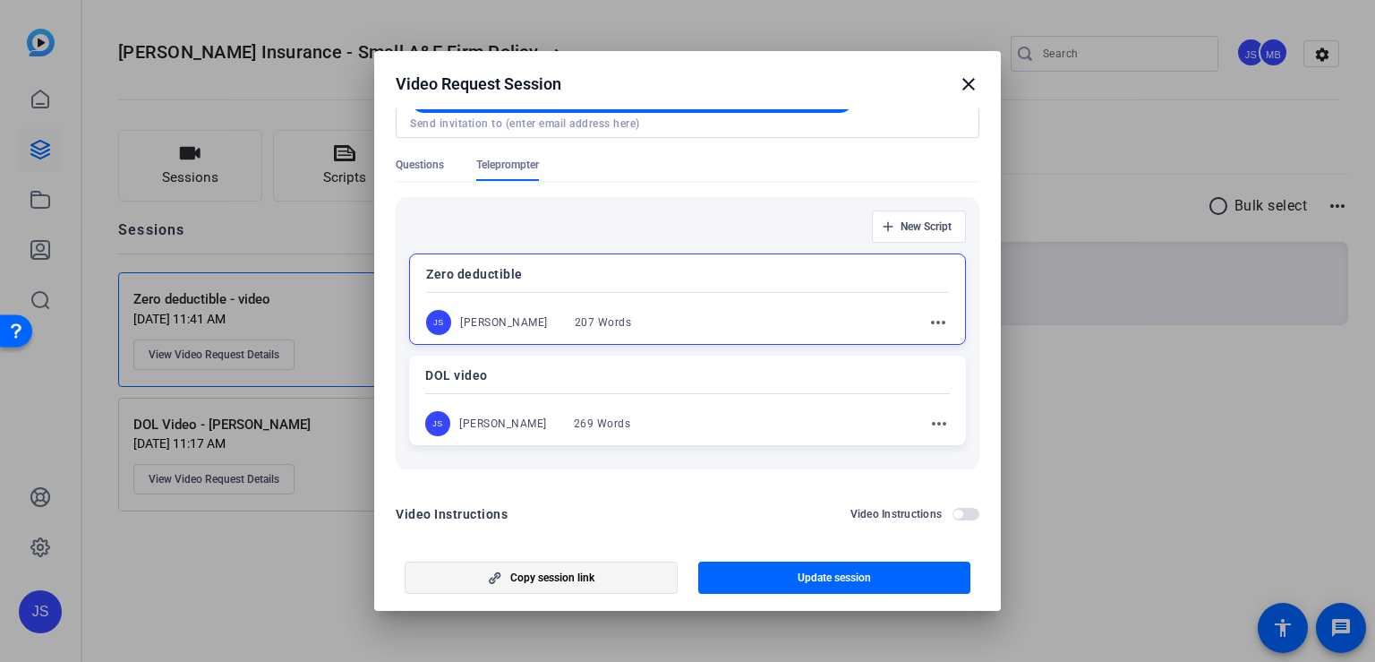
click at [627, 573] on span "button" at bounding box center [541, 577] width 271 height 43
click at [683, 289] on div at bounding box center [687, 292] width 523 height 6
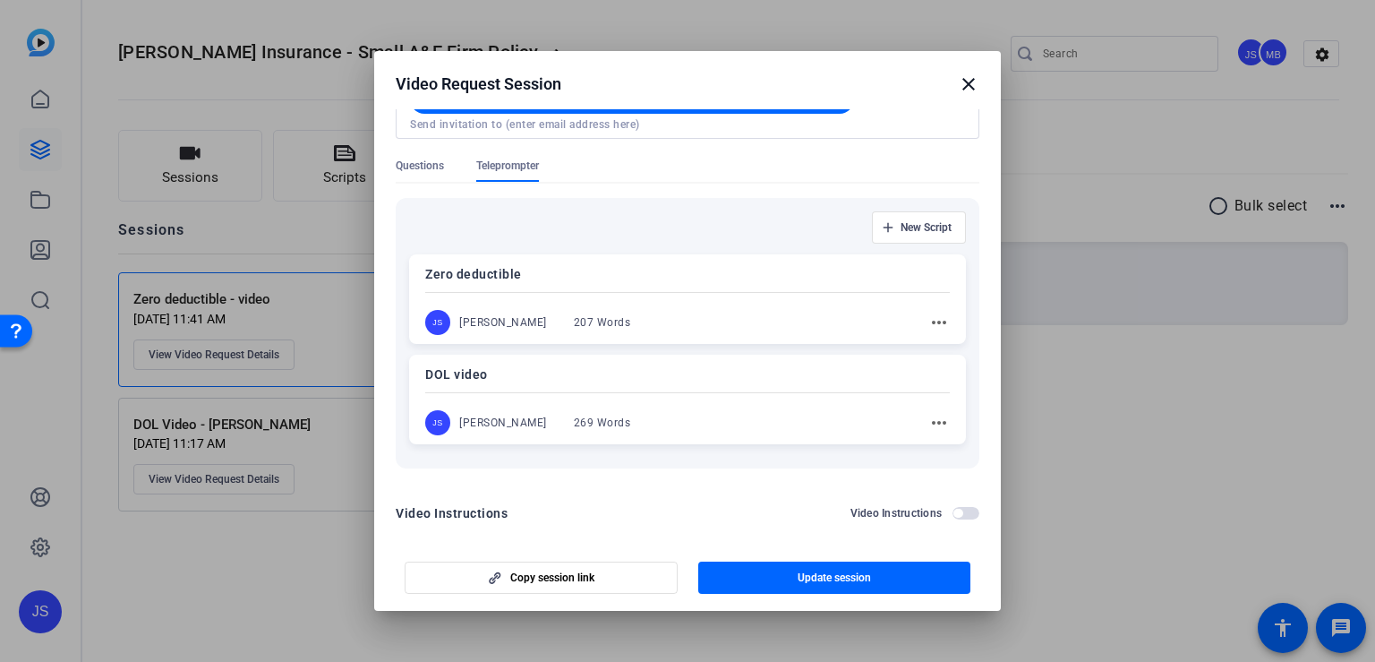
click at [683, 289] on div at bounding box center [687, 292] width 525 height 6
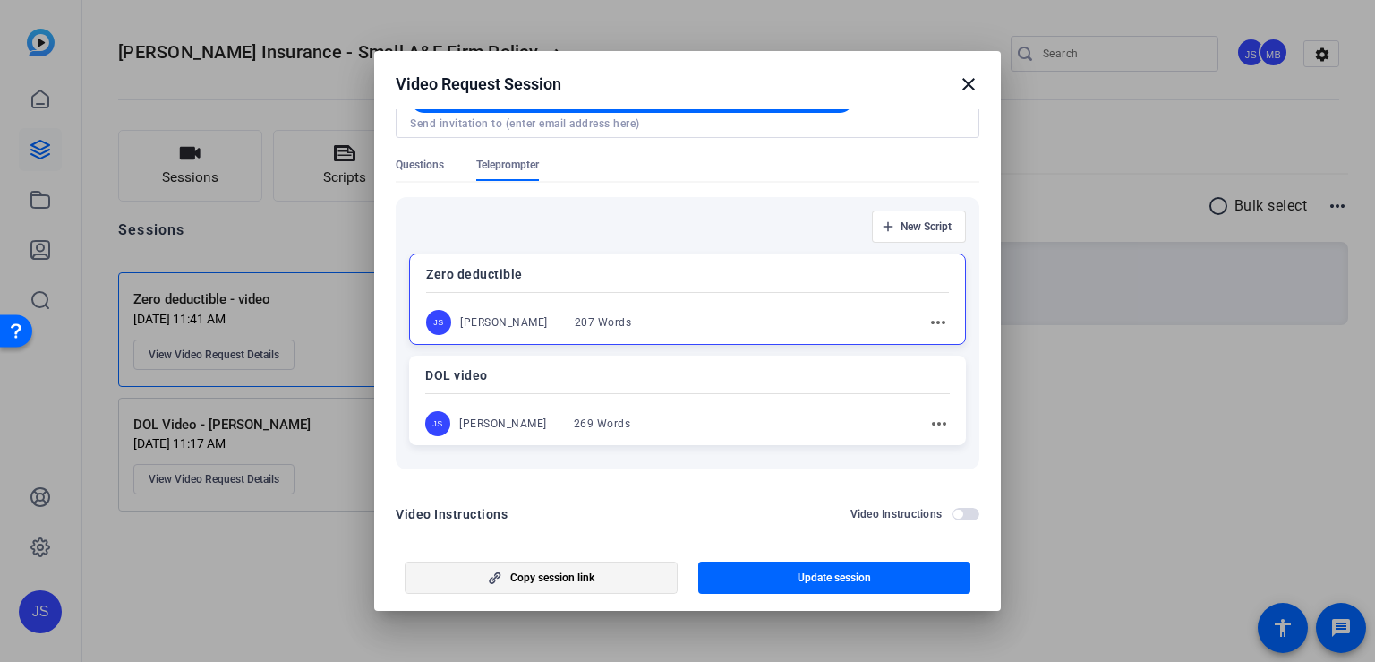
click at [586, 569] on span "button" at bounding box center [541, 577] width 271 height 43
